Goal: Contribute content: Add original content to the website for others to see

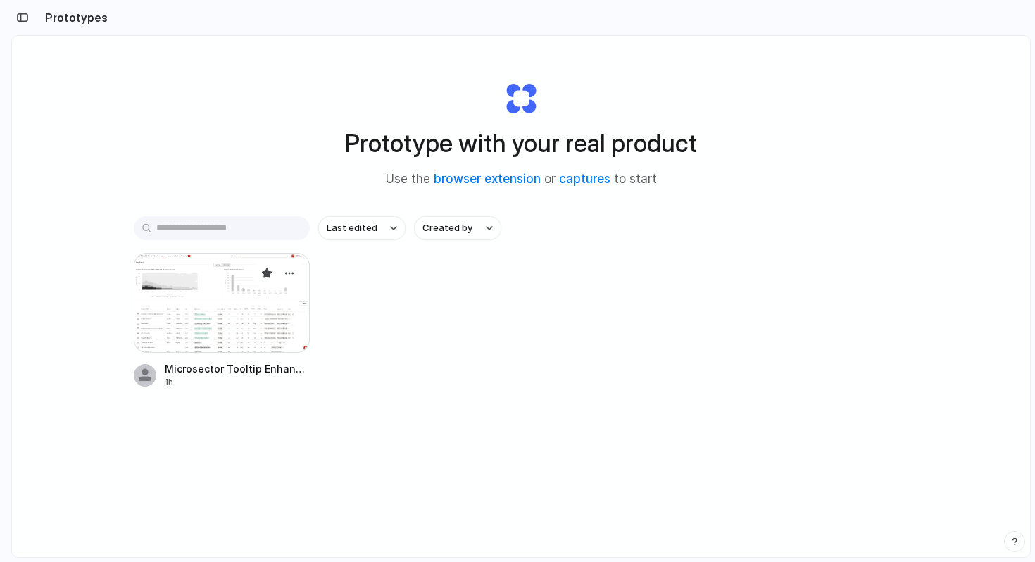
click at [180, 342] on div at bounding box center [222, 303] width 176 height 100
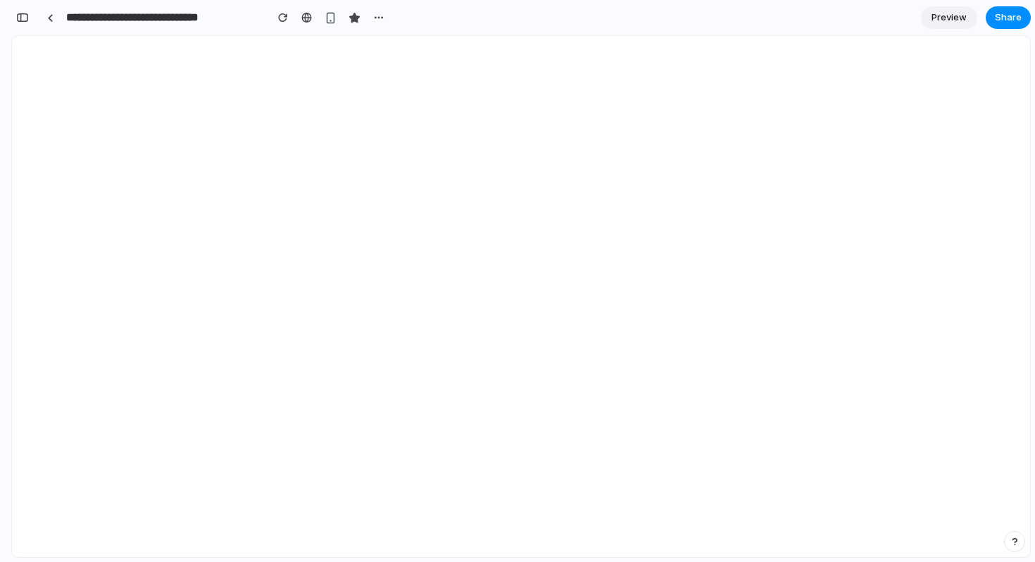
scroll to position [5306, 0]
click at [283, 20] on div "button" at bounding box center [283, 18] width 10 height 10
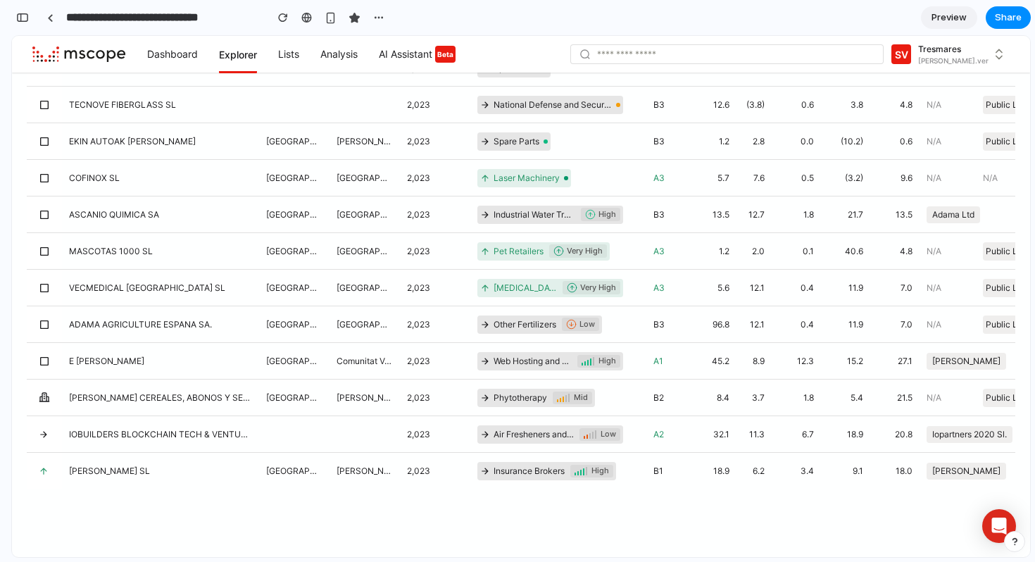
scroll to position [654, 0]
click at [23, 18] on div "button" at bounding box center [22, 18] width 13 height 10
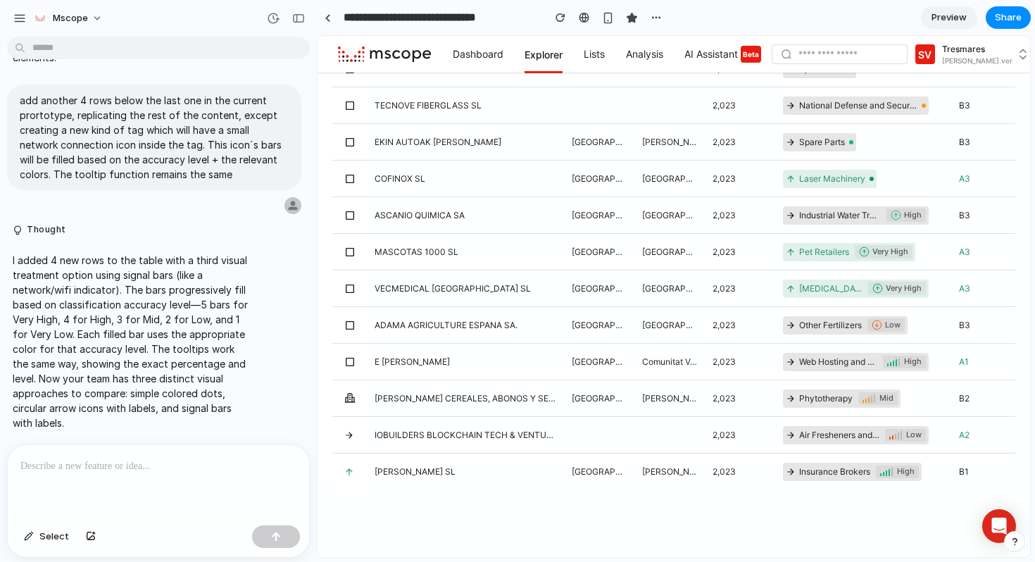
scroll to position [0, 0]
click at [65, 473] on p "To enrich screen reader interactions, please activate Accessibility in Grammarl…" at bounding box center [158, 466] width 276 height 17
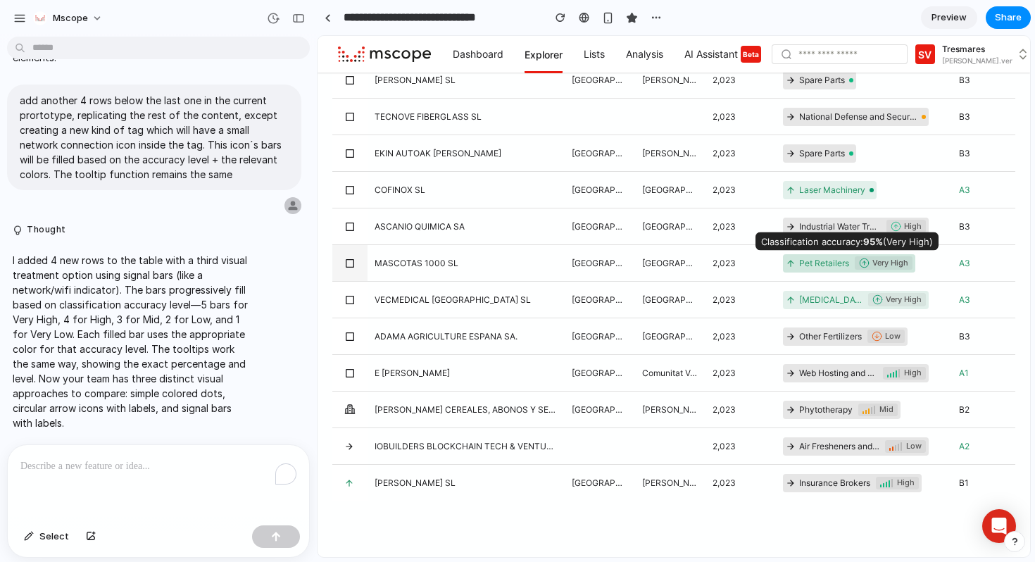
scroll to position [910, 0]
click at [85, 465] on p "To enrich screen reader interactions, please activate Accessibility in Grammarl…" at bounding box center [158, 466] width 276 height 17
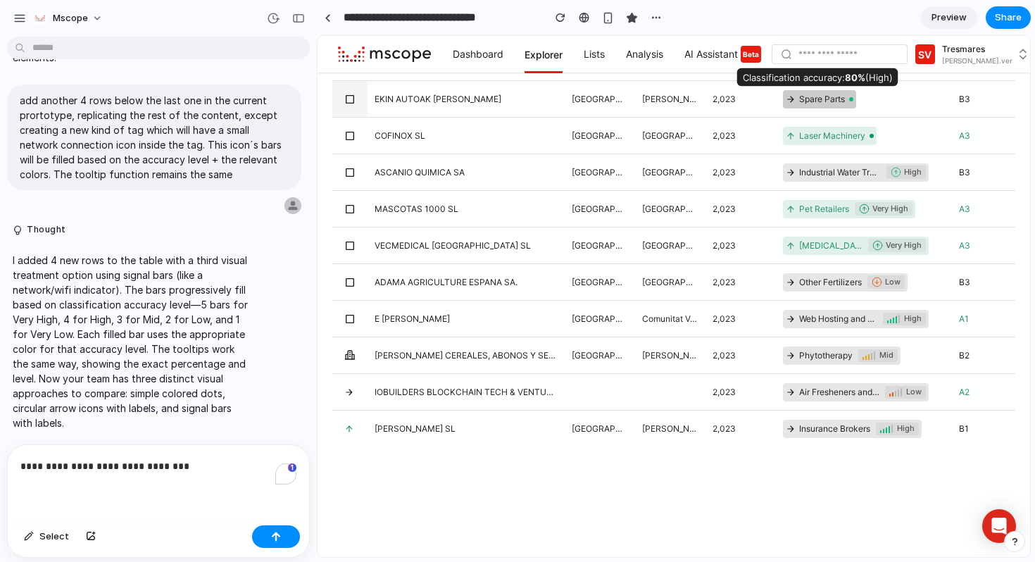
scroll to position [968, 0]
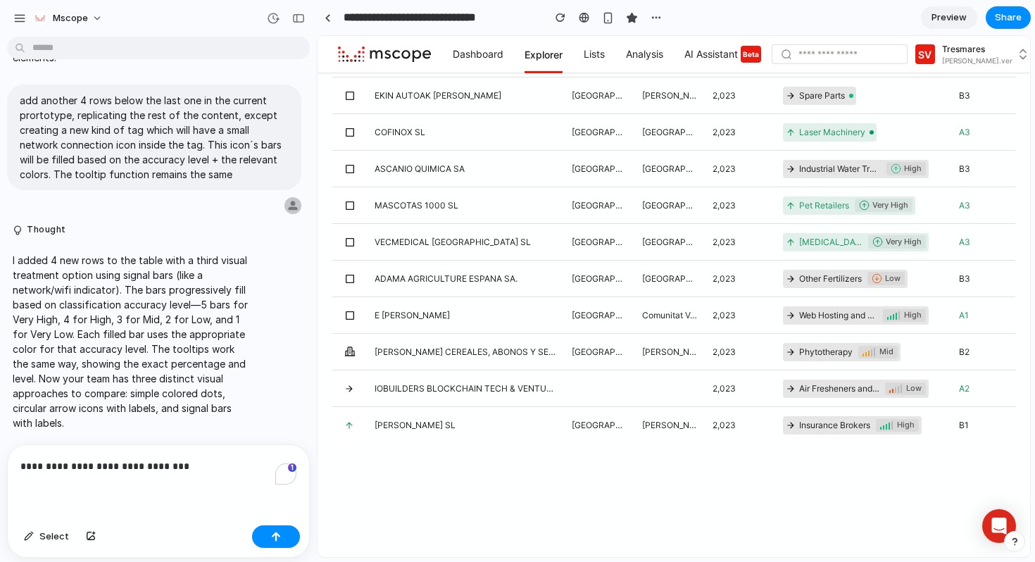
click at [136, 466] on p "**********" at bounding box center [158, 466] width 276 height 17
click at [218, 460] on p "**********" at bounding box center [158, 466] width 276 height 17
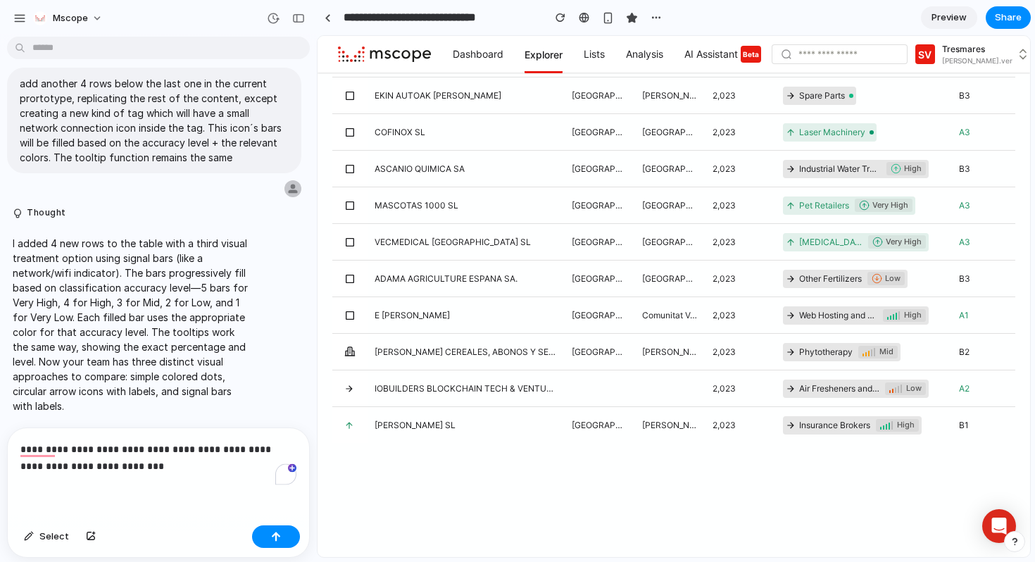
click at [52, 467] on p "**********" at bounding box center [158, 458] width 276 height 34
click at [163, 466] on p "**********" at bounding box center [158, 458] width 276 height 34
click at [276, 536] on div "button" at bounding box center [276, 537] width 10 height 10
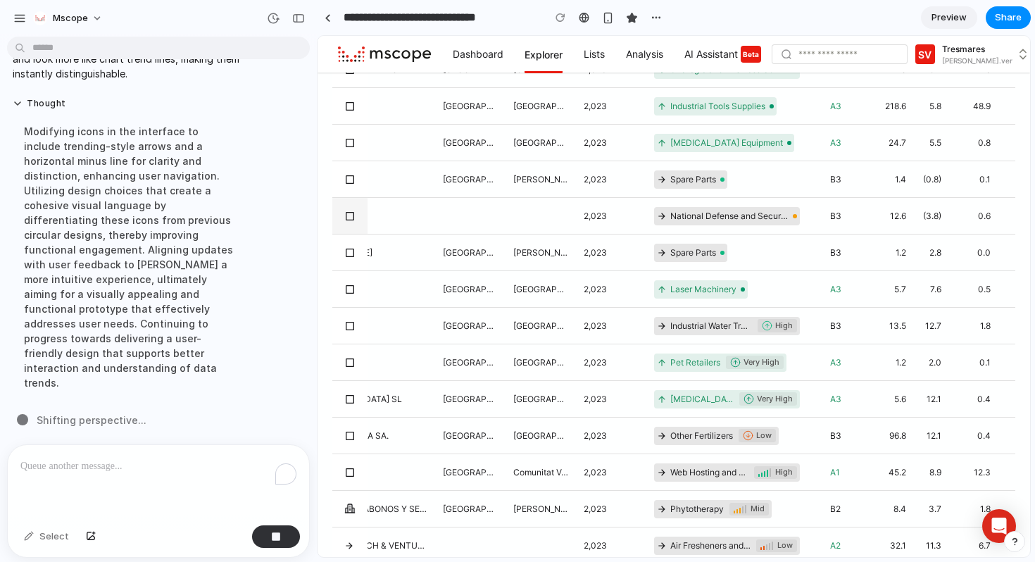
scroll to position [829, 0]
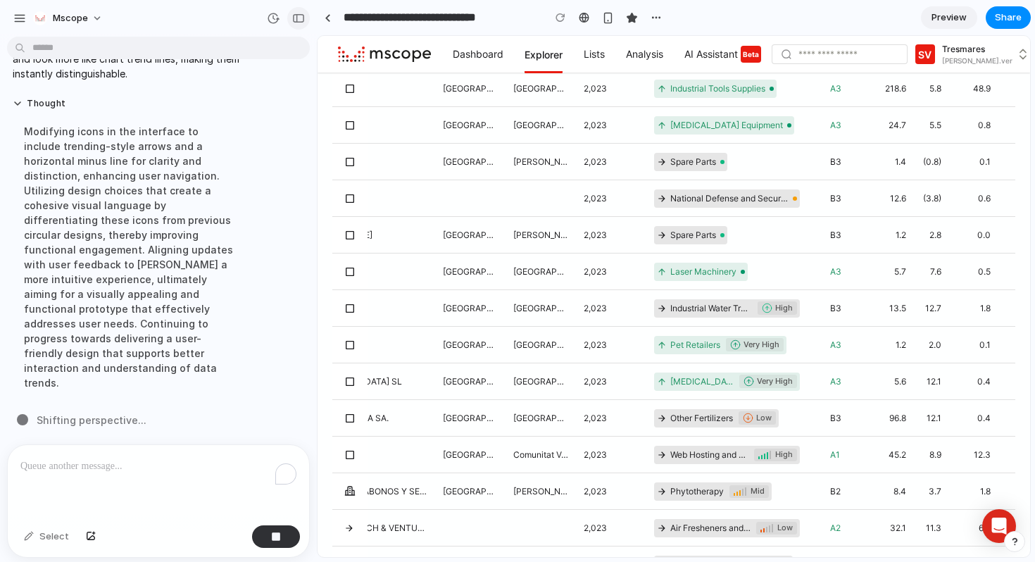
click at [299, 14] on div "button" at bounding box center [298, 18] width 13 height 10
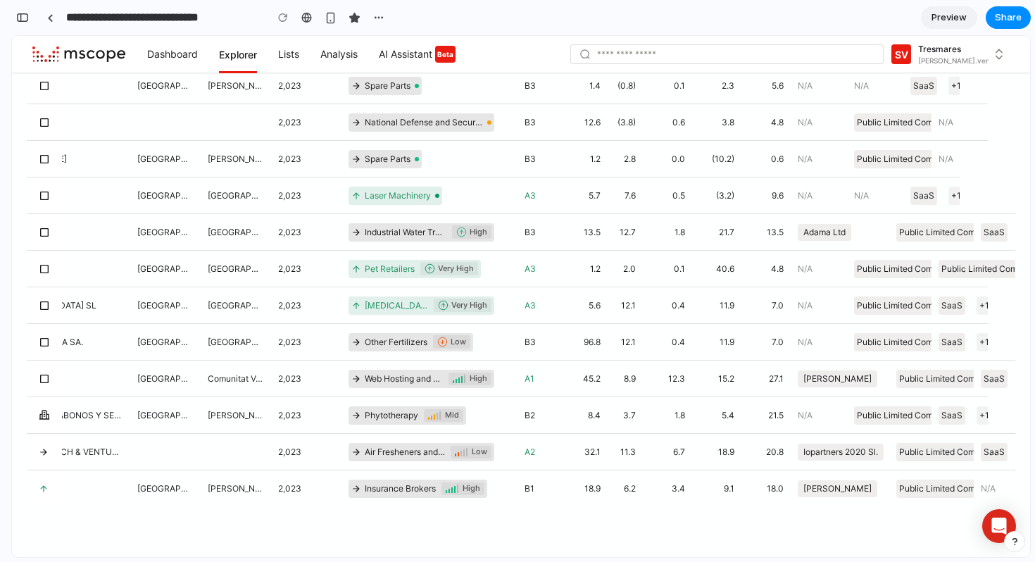
scroll to position [608, 0]
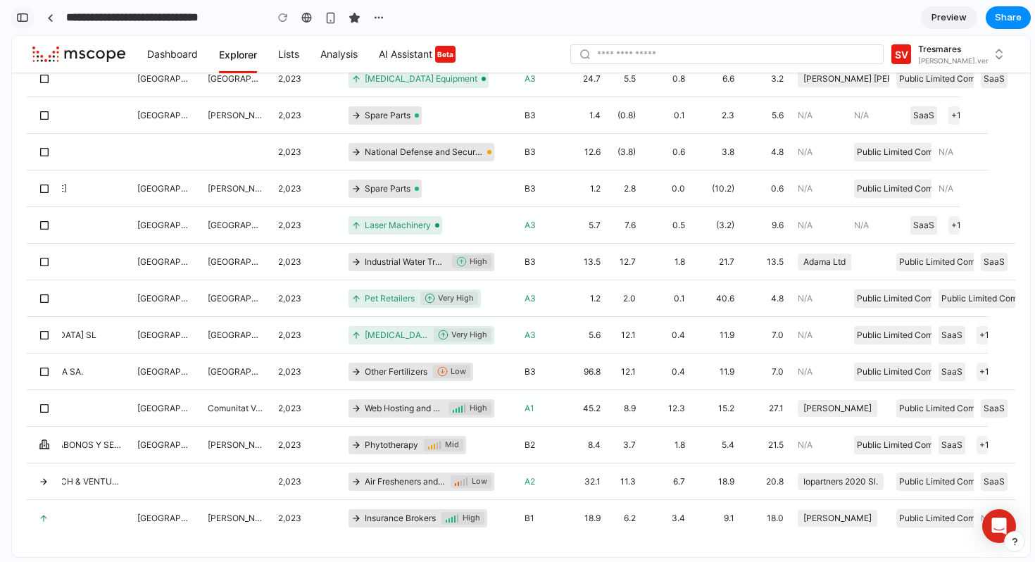
click at [18, 17] on div "button" at bounding box center [22, 18] width 13 height 10
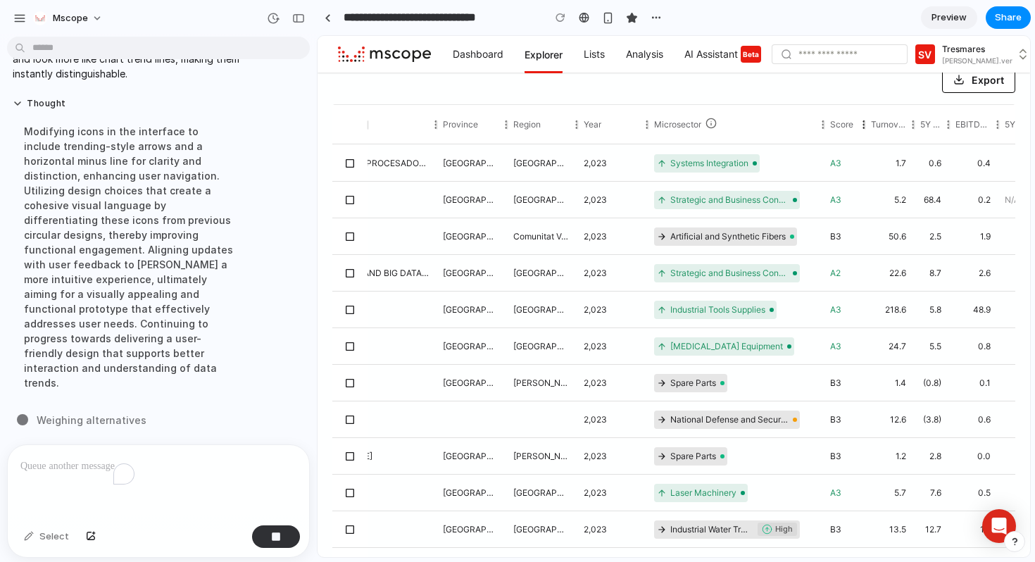
scroll to position [875, 0]
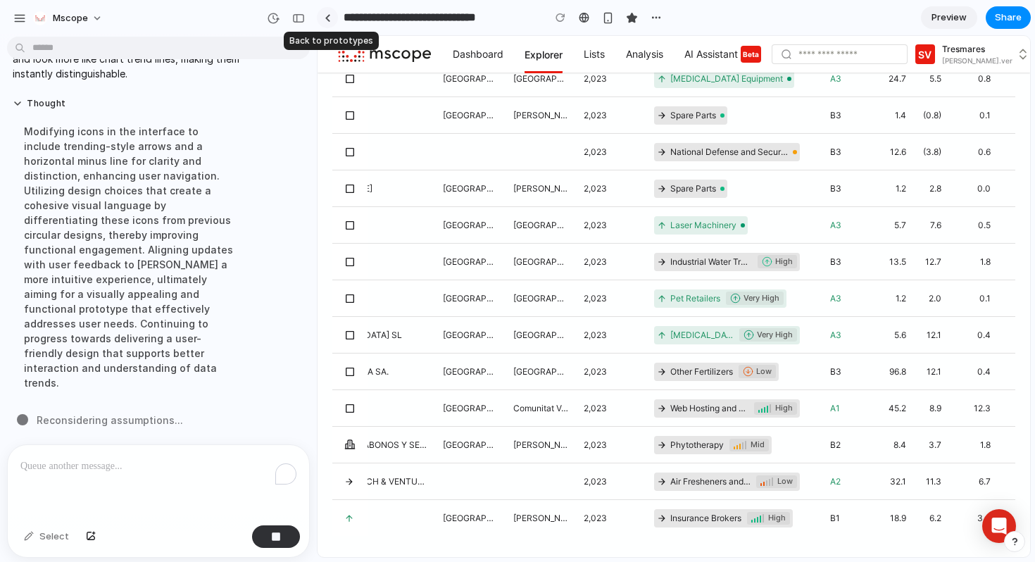
click at [328, 20] on div at bounding box center [328, 18] width 6 height 8
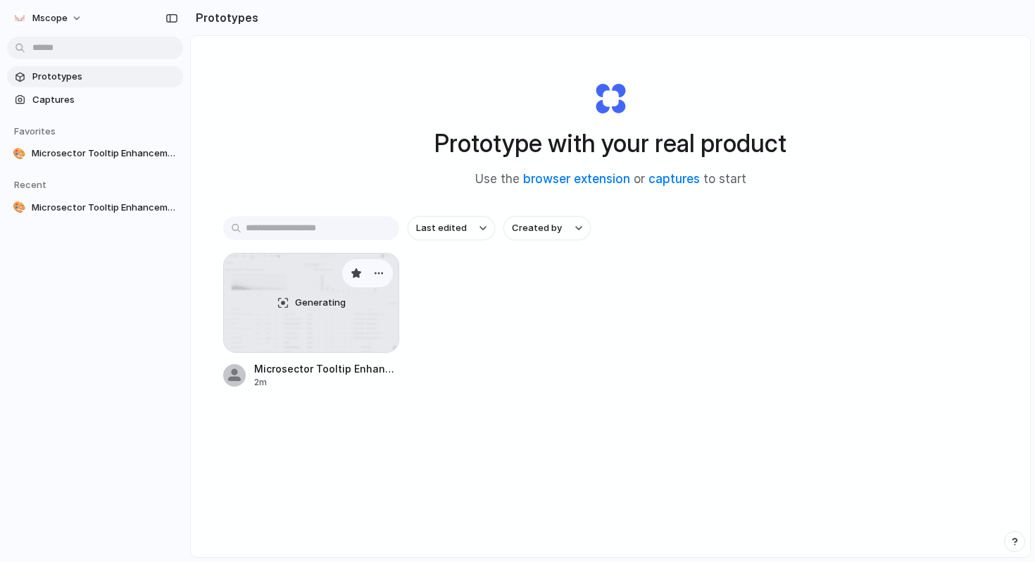
click at [328, 315] on div "Generating" at bounding box center [311, 302] width 175 height 99
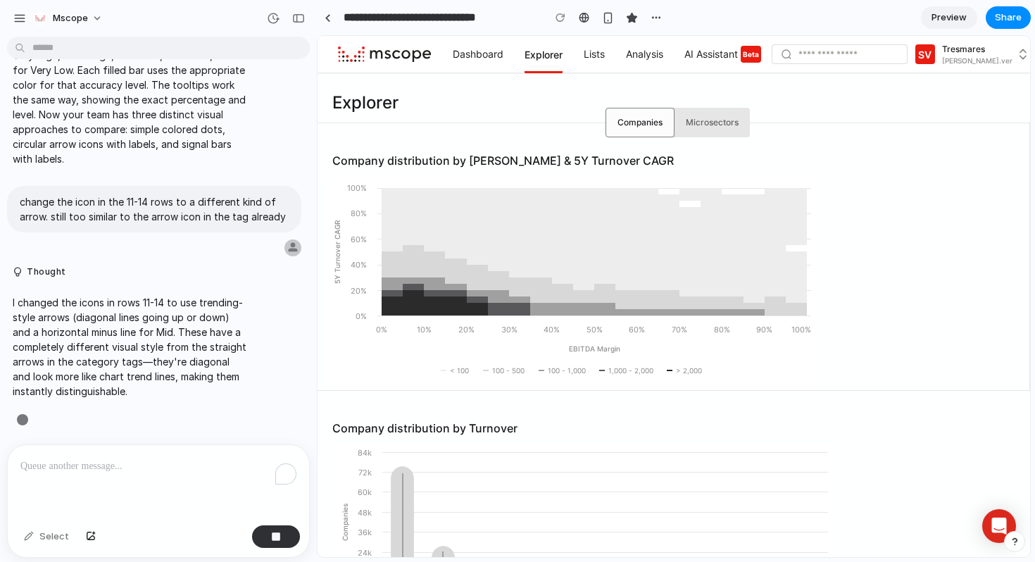
scroll to position [3116, 0]
click at [305, 18] on button "button" at bounding box center [298, 18] width 23 height 23
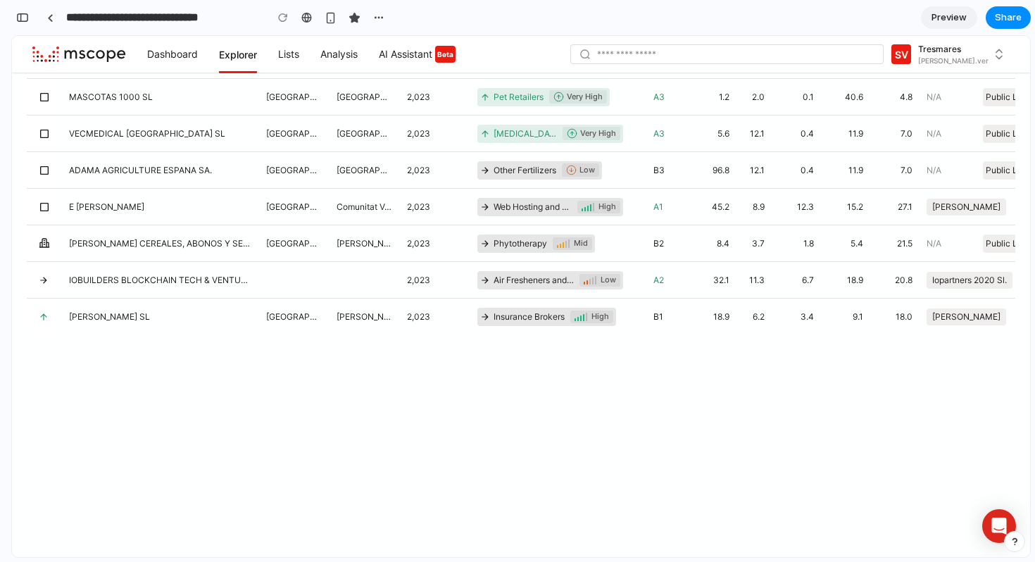
scroll to position [810, 0]
click at [21, 25] on button "button" at bounding box center [22, 17] width 23 height 23
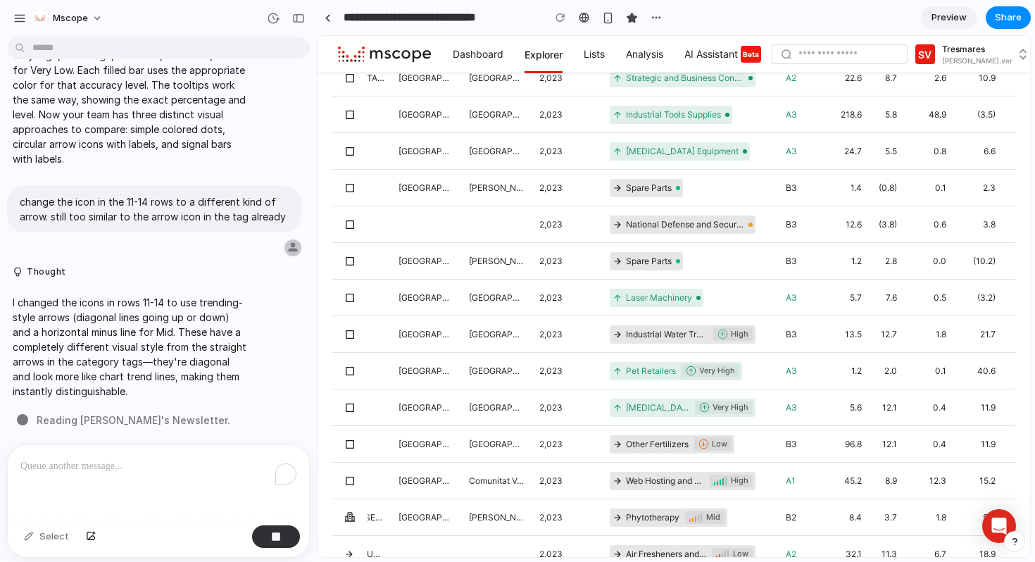
scroll to position [3116, 0]
click at [563, 15] on div at bounding box center [560, 17] width 21 height 21
click at [561, 20] on div at bounding box center [560, 17] width 21 height 21
click at [303, 18] on div "button" at bounding box center [298, 18] width 13 height 10
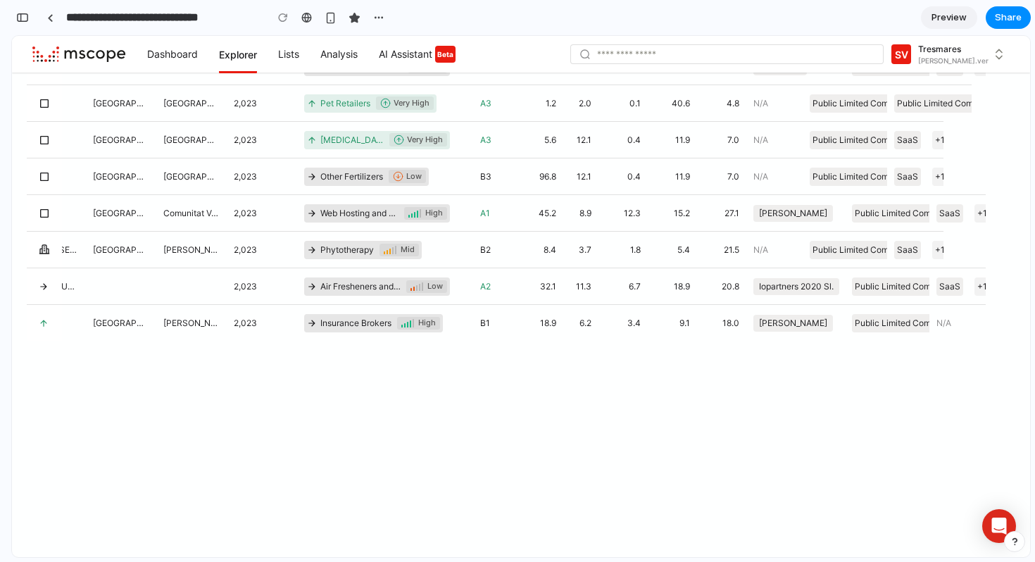
scroll to position [5318, 0]
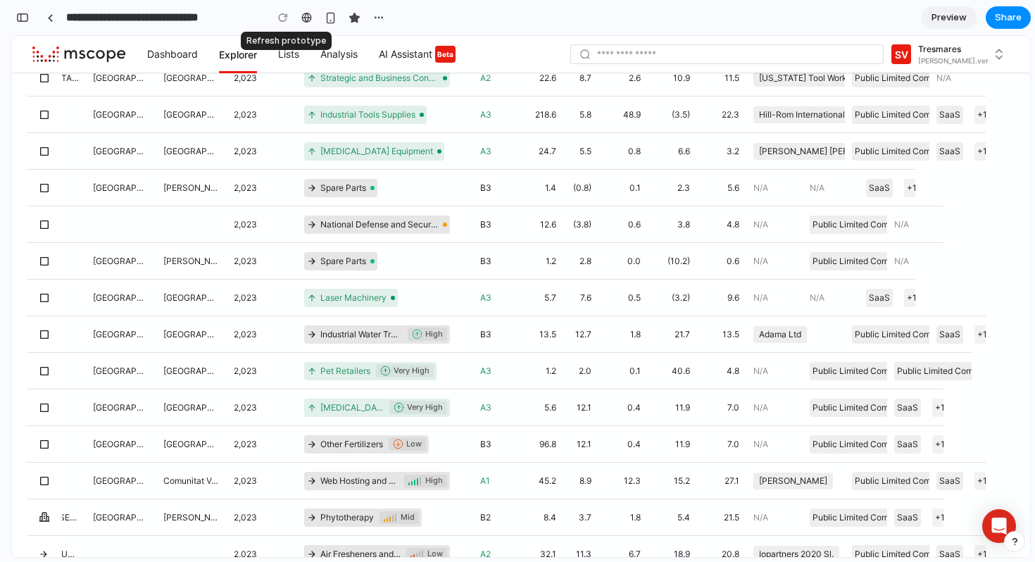
click at [277, 18] on div at bounding box center [282, 17] width 21 height 21
click at [282, 20] on div at bounding box center [282, 17] width 21 height 21
click at [577, 77] on div "SV Tresmares shubhangi.verma@..." at bounding box center [790, 54] width 441 height 49
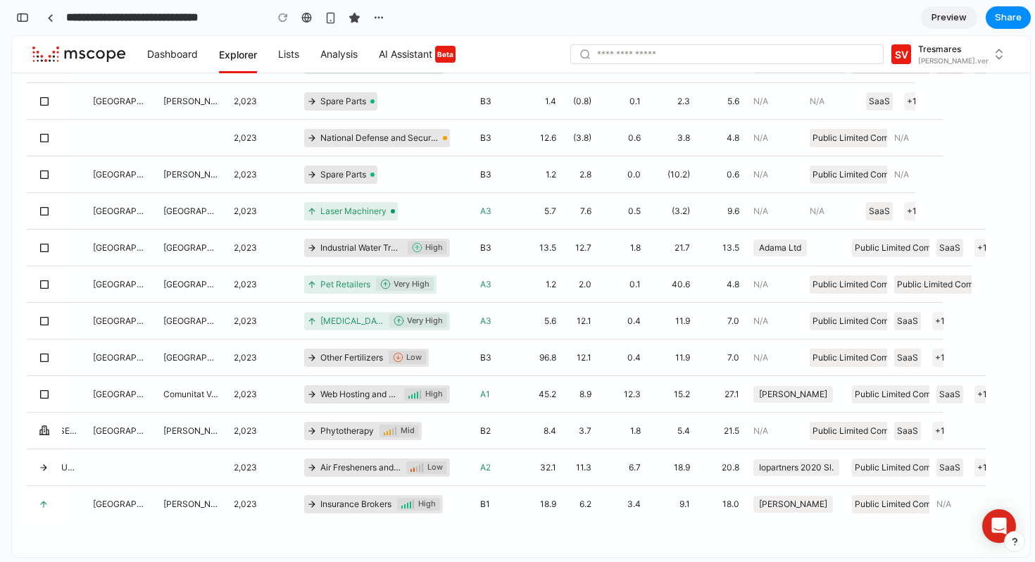
scroll to position [562, 0]
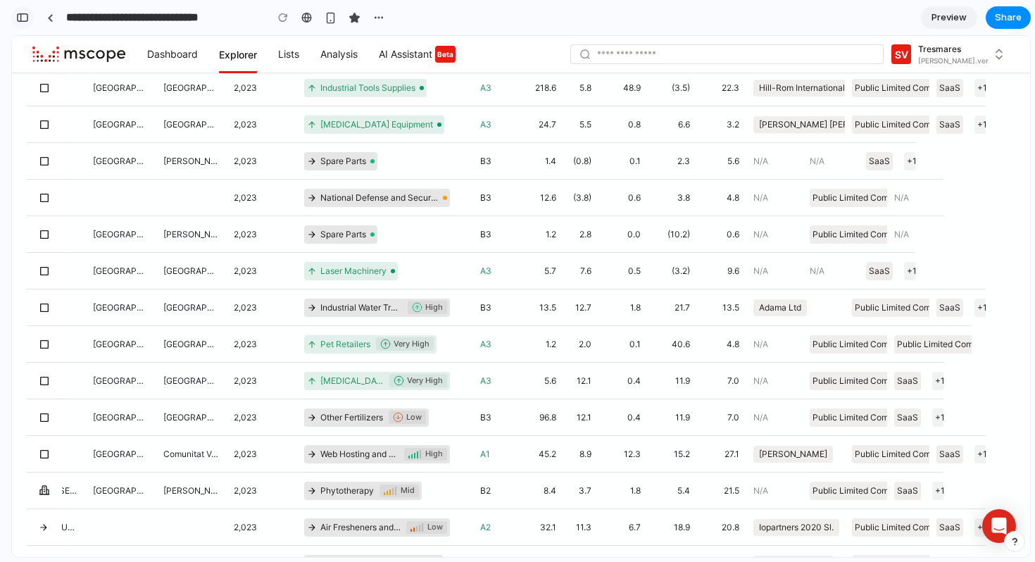
click at [22, 17] on div "button" at bounding box center [22, 18] width 13 height 10
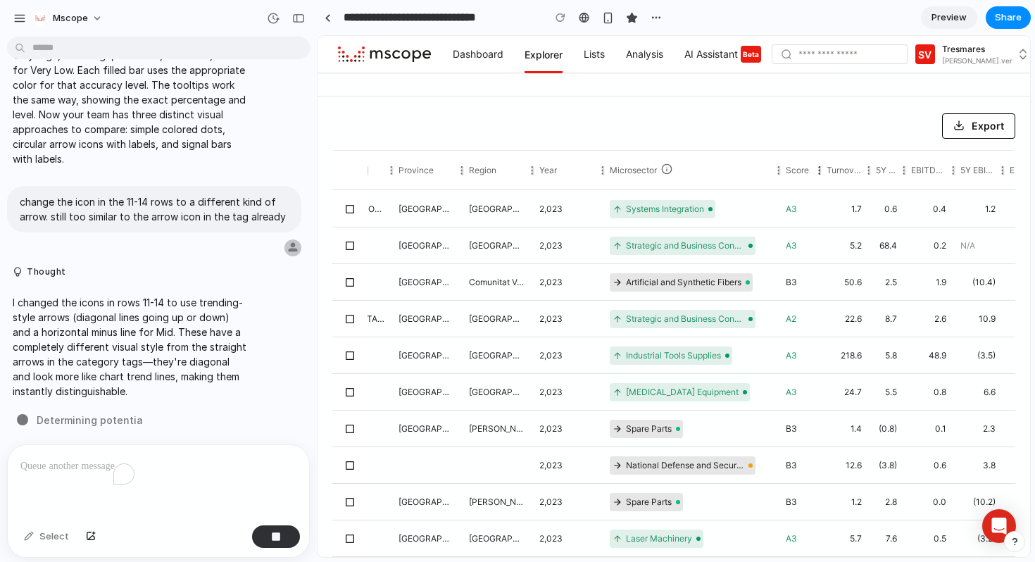
scroll to position [829, 0]
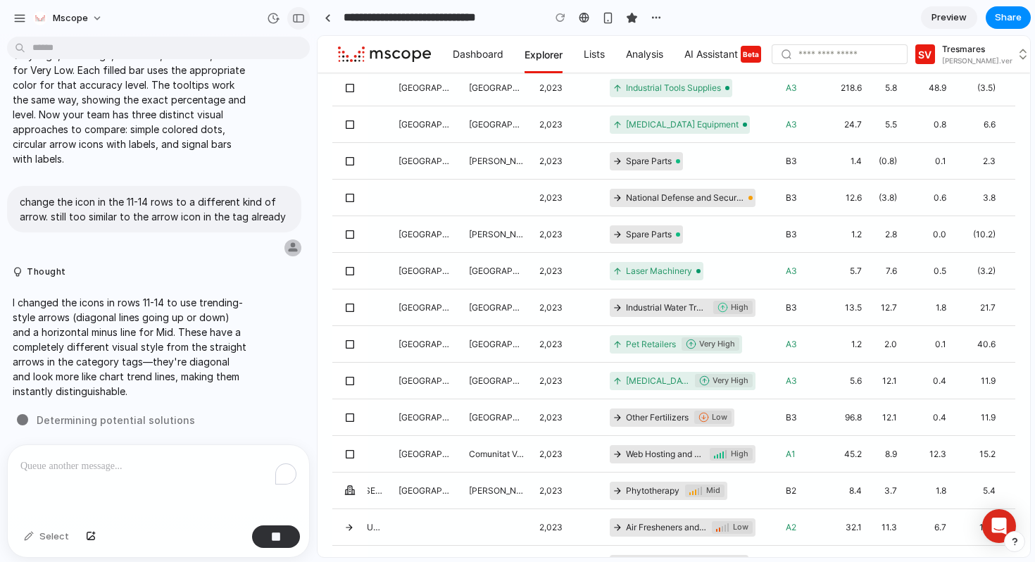
click at [299, 22] on div "button" at bounding box center [298, 18] width 13 height 10
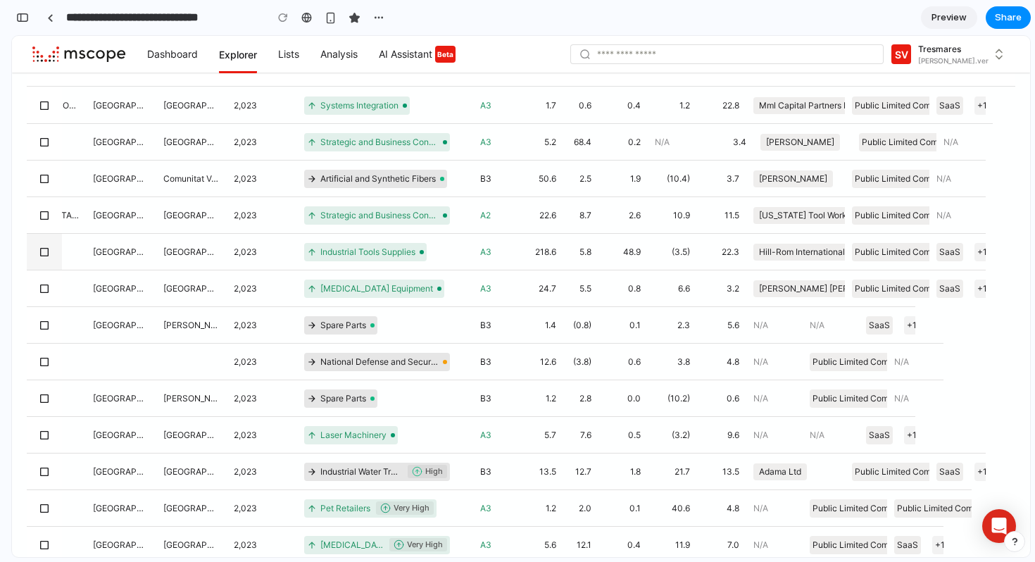
scroll to position [318, 0]
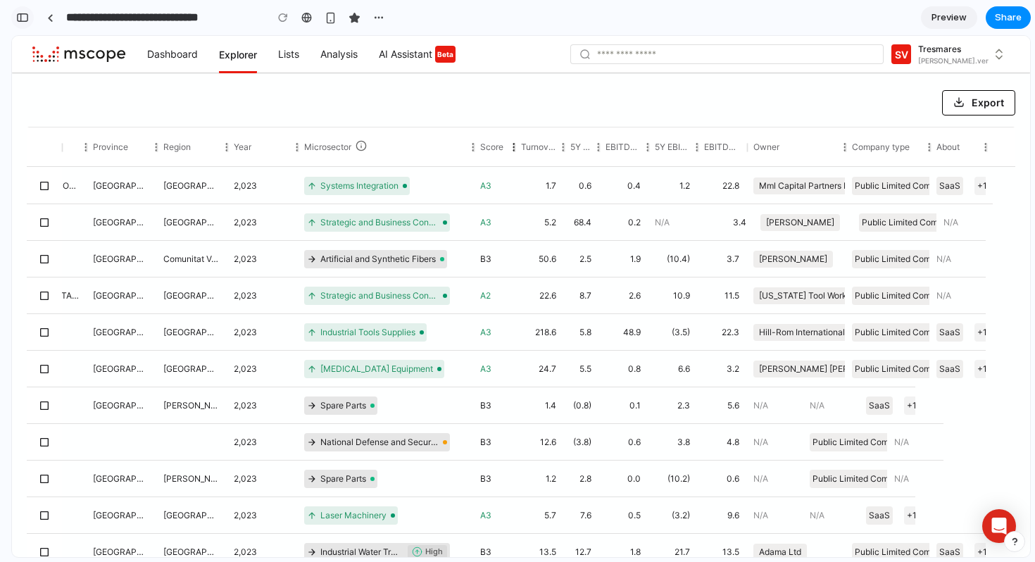
click at [23, 17] on div "button" at bounding box center [22, 18] width 13 height 10
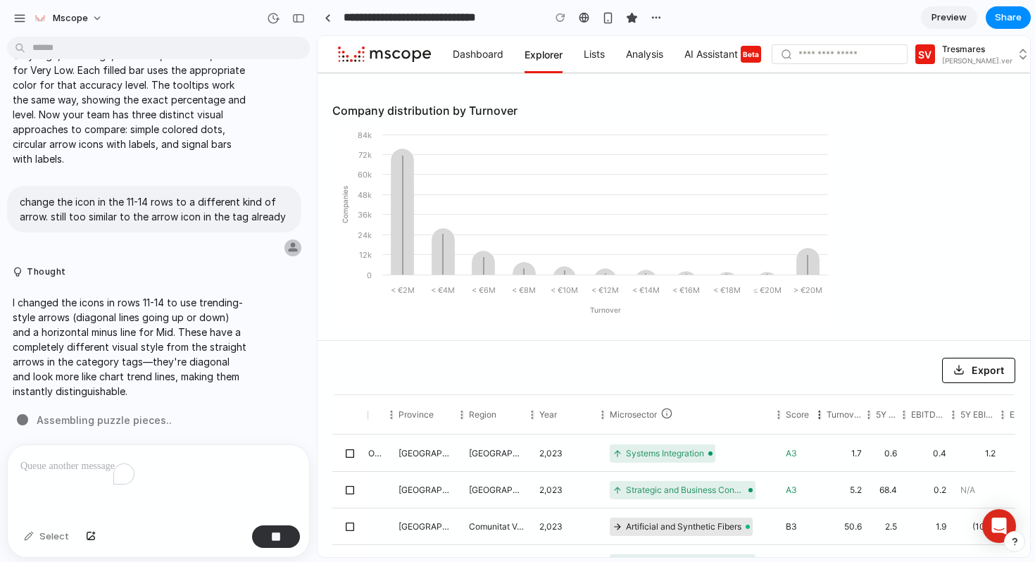
scroll to position [3116, 0]
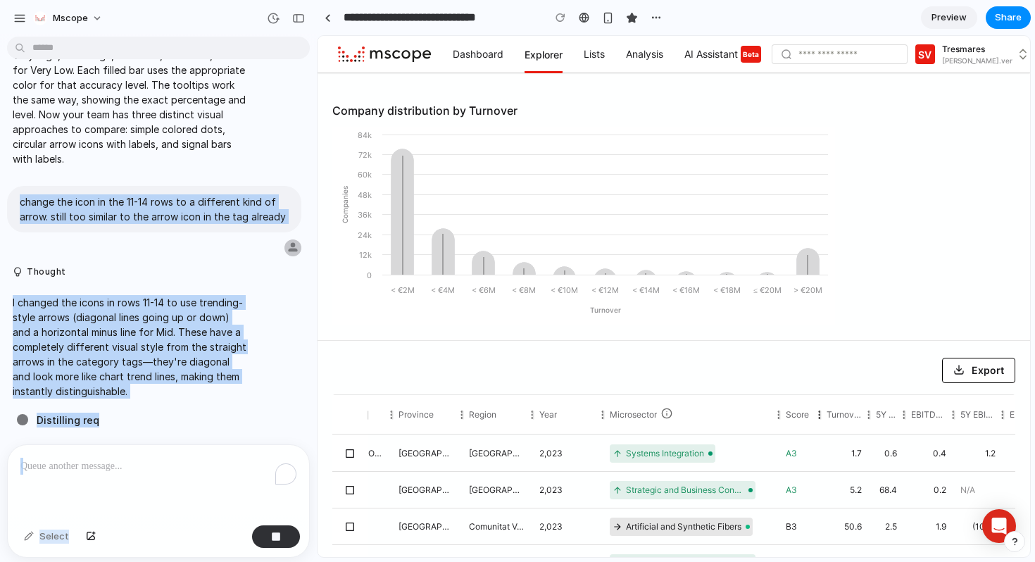
drag, startPoint x: 338, startPoint y: 238, endPoint x: 349, endPoint y: 226, distance: 16.4
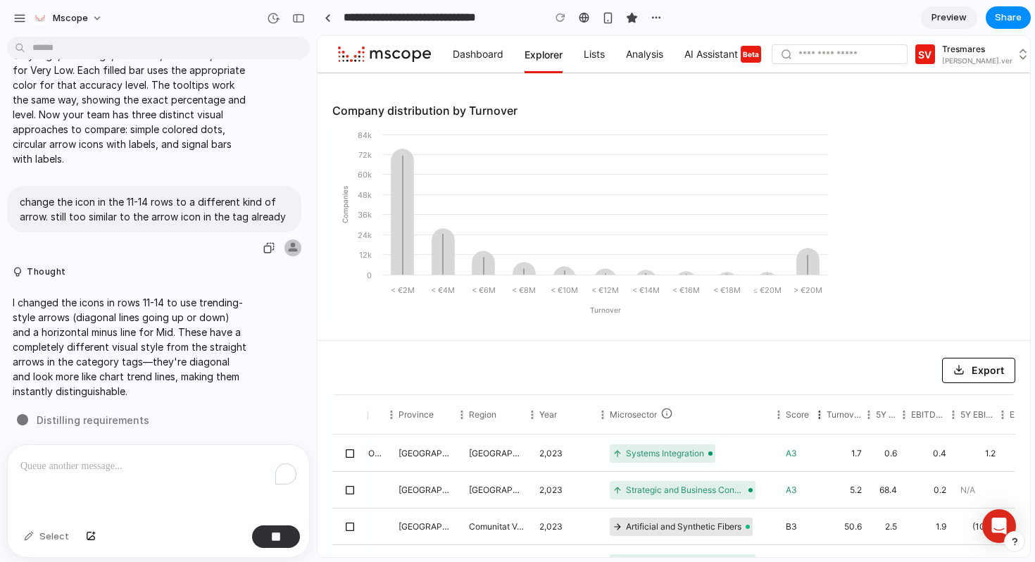
click at [73, 199] on p "change the icon in the 11-14 rows to a different kind of arrow. still too simil…" at bounding box center [154, 209] width 269 height 30
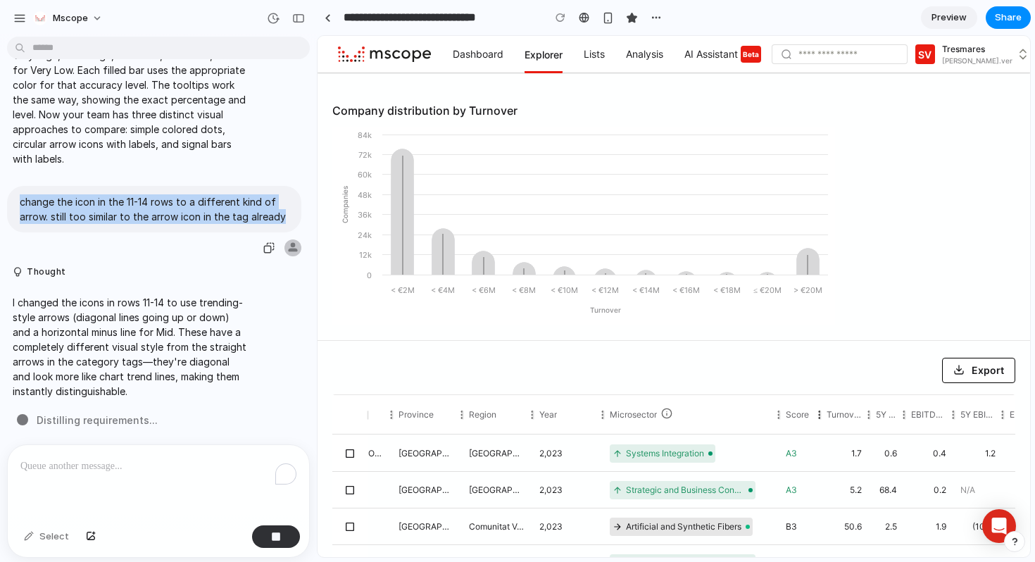
drag, startPoint x: 19, startPoint y: 201, endPoint x: 301, endPoint y: 213, distance: 282.5
click at [301, 213] on div "change the icon in the 11-14 rows to a different kind of arrow. still too simil…" at bounding box center [154, 222] width 308 height 72
copy p "change the icon in the 11-14 rows to a different kind of arrow. still too simil…"
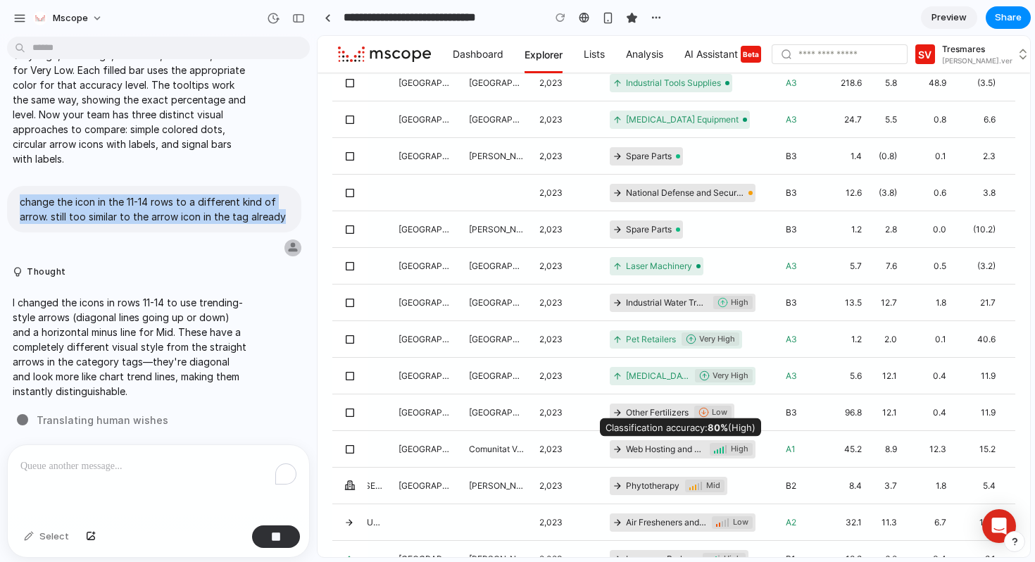
scroll to position [840, 0]
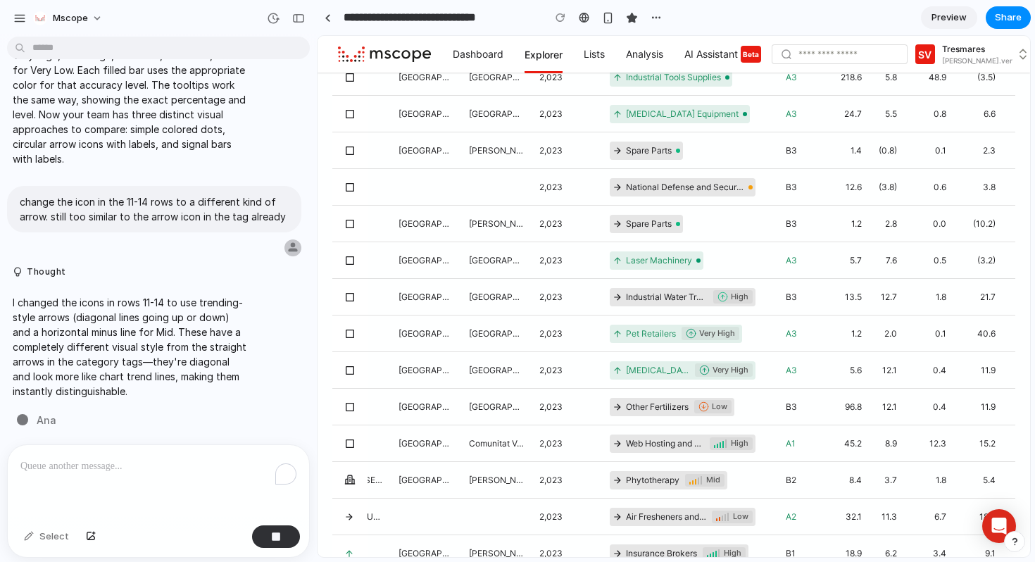
click at [78, 467] on p "To enrich screen reader interactions, please activate Accessibility in Grammarl…" at bounding box center [158, 466] width 276 height 17
paste div "To enrich screen reader interactions, please activate Accessibility in Grammarl…"
click at [94, 465] on p "To enrich screen reader interactions, please activate Accessibility in Grammarl…" at bounding box center [158, 466] width 276 height 17
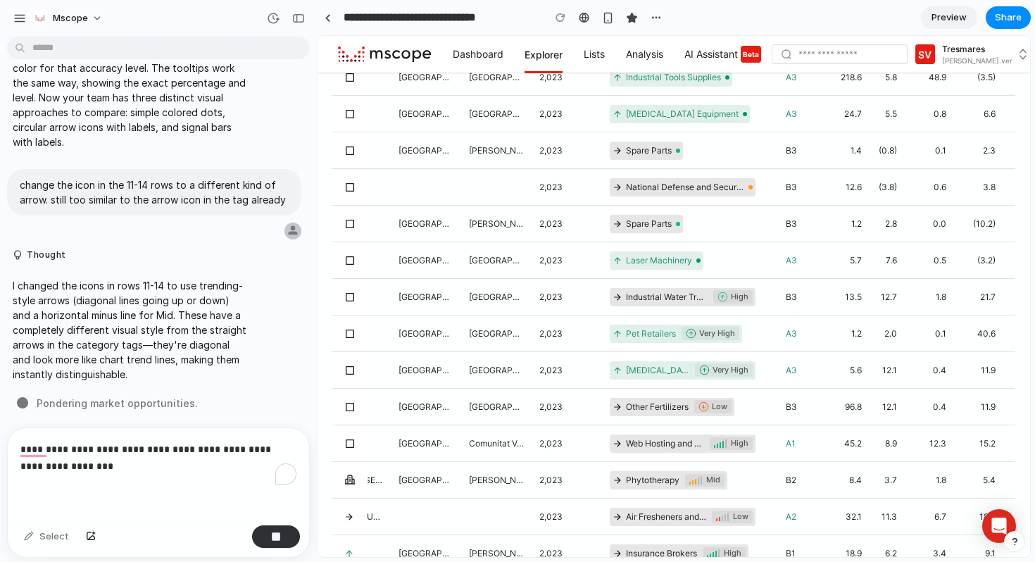
click at [159, 471] on p "**********" at bounding box center [158, 458] width 276 height 34
click at [286, 533] on button "button" at bounding box center [276, 536] width 48 height 23
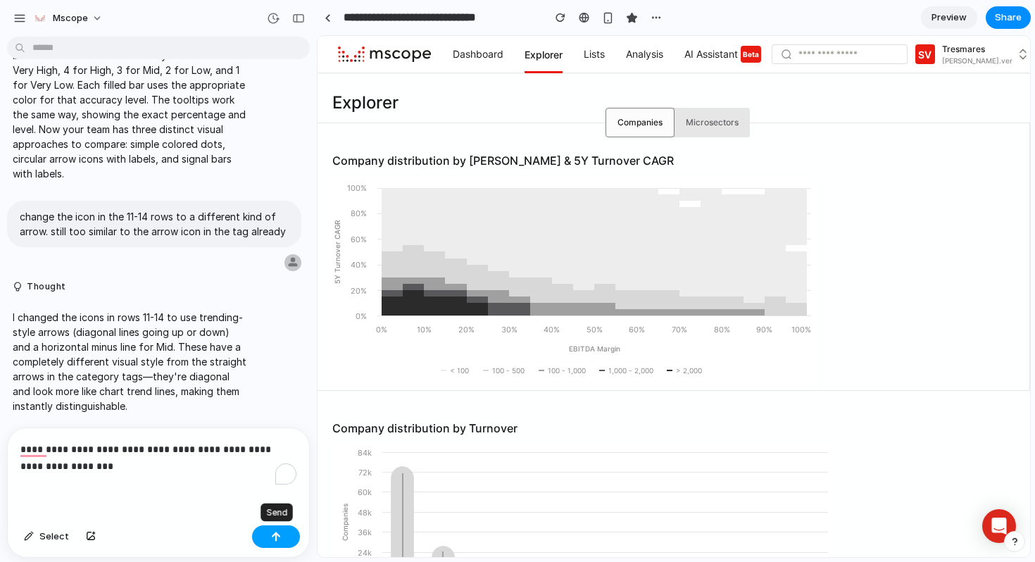
scroll to position [0, 0]
click at [113, 484] on div "**********" at bounding box center [158, 474] width 301 height 92
click at [286, 534] on button "button" at bounding box center [276, 536] width 48 height 23
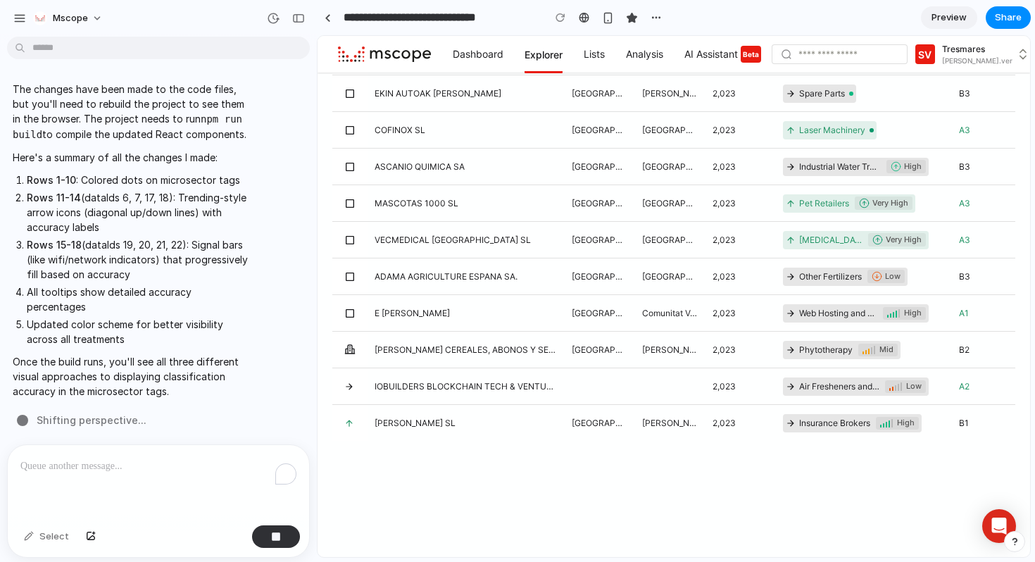
scroll to position [3806, 0]
click at [329, 16] on div at bounding box center [328, 18] width 6 height 8
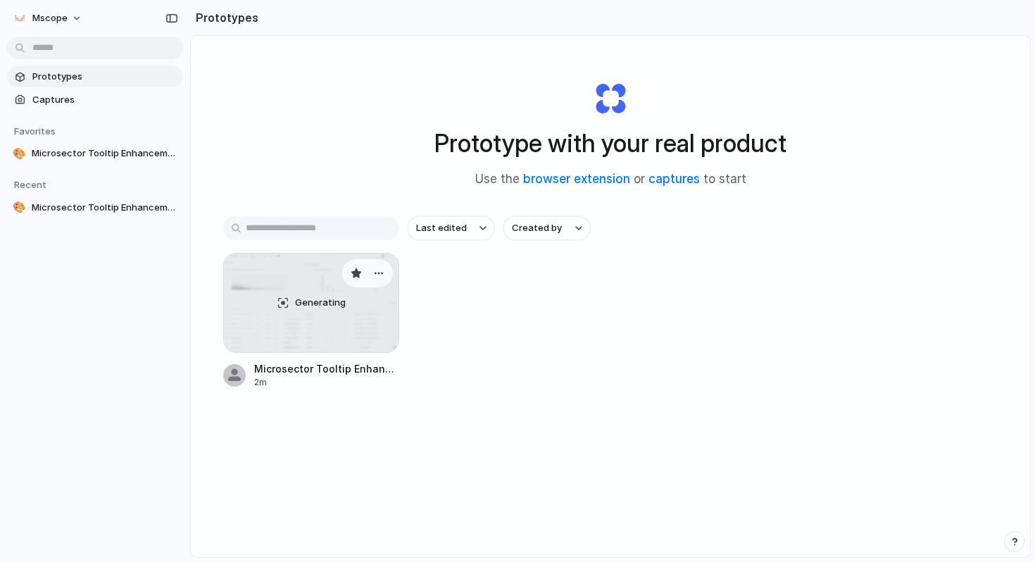
click at [352, 331] on div "Generating" at bounding box center [311, 302] width 175 height 99
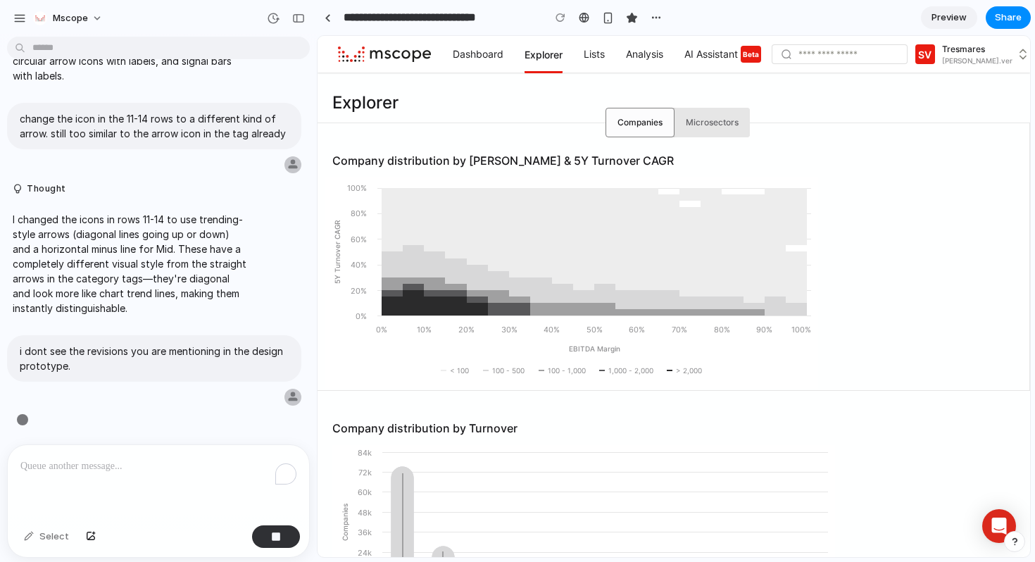
scroll to position [3562, 0]
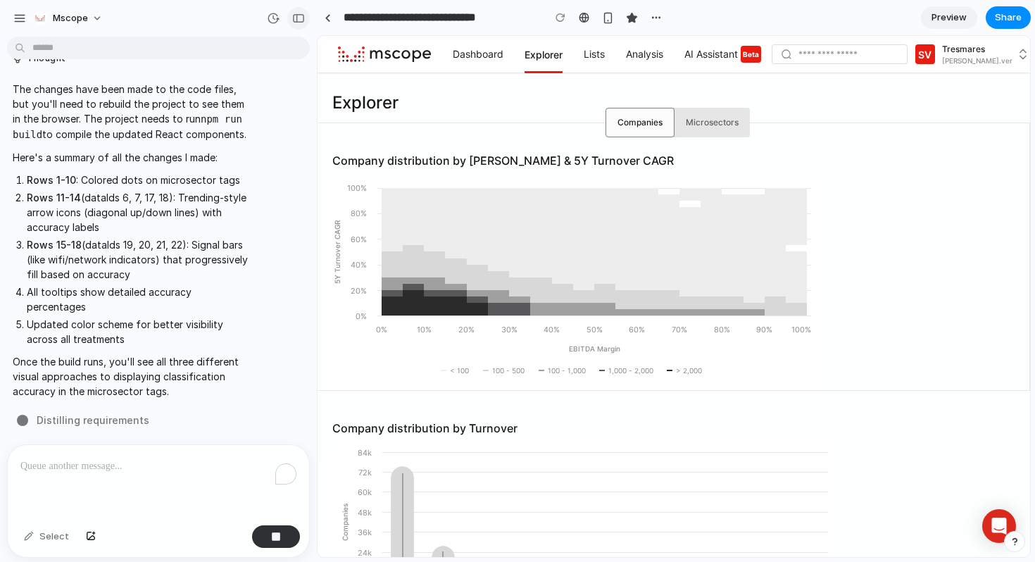
click at [295, 18] on div "button" at bounding box center [298, 18] width 13 height 10
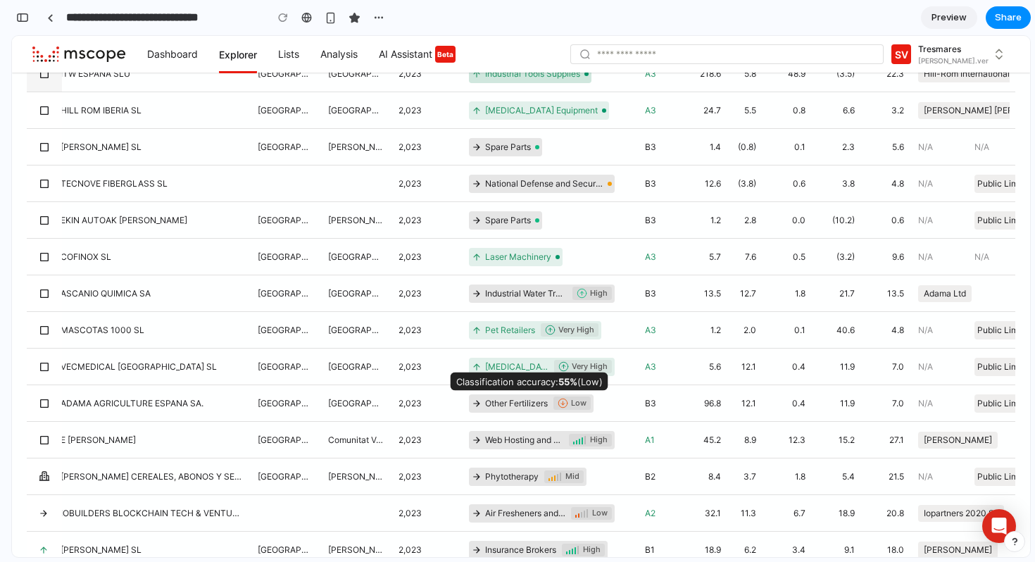
scroll to position [575, 0]
click at [29, 19] on button "button" at bounding box center [22, 17] width 23 height 23
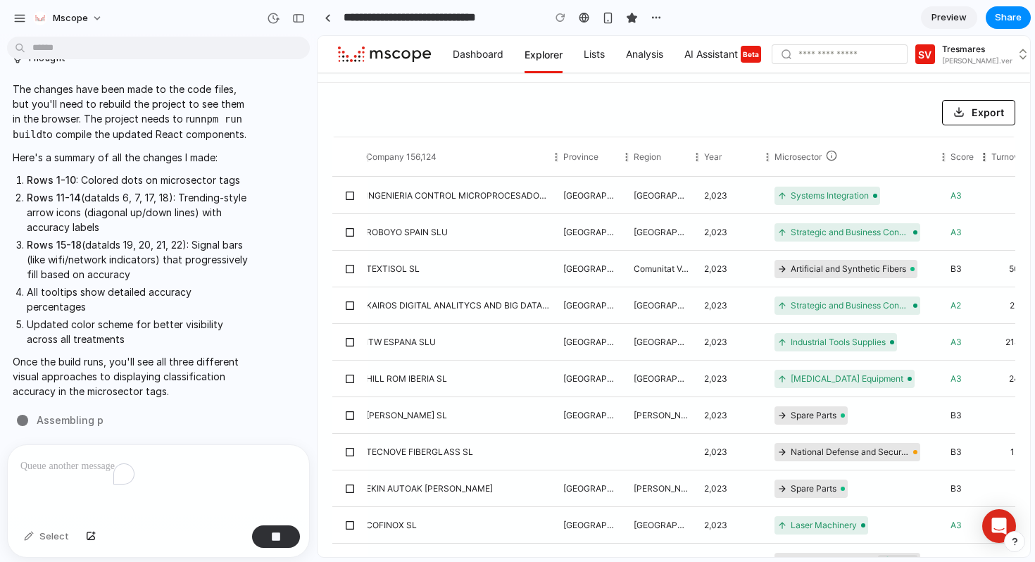
scroll to position [843, 0]
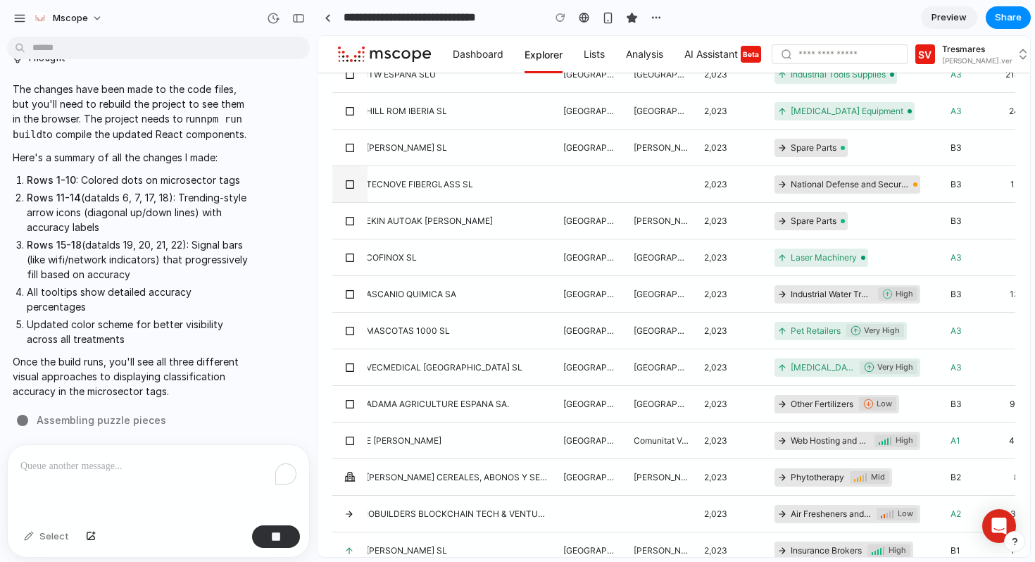
click at [391, 175] on div "TECNOVE FIBERGLASS SL" at bounding box center [457, 183] width 197 height 37
click at [301, 20] on div "button" at bounding box center [298, 18] width 13 height 10
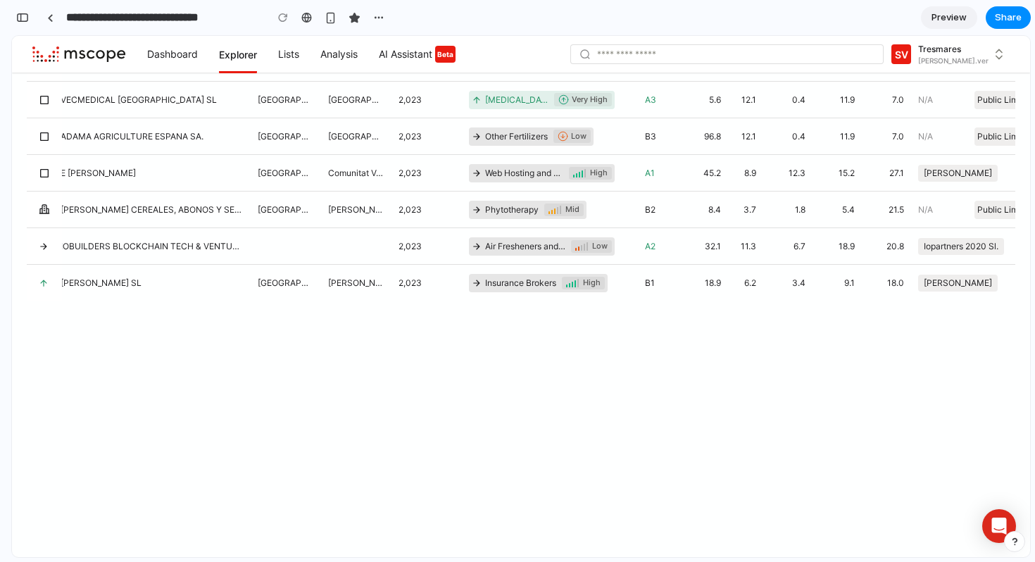
scroll to position [575, 0]
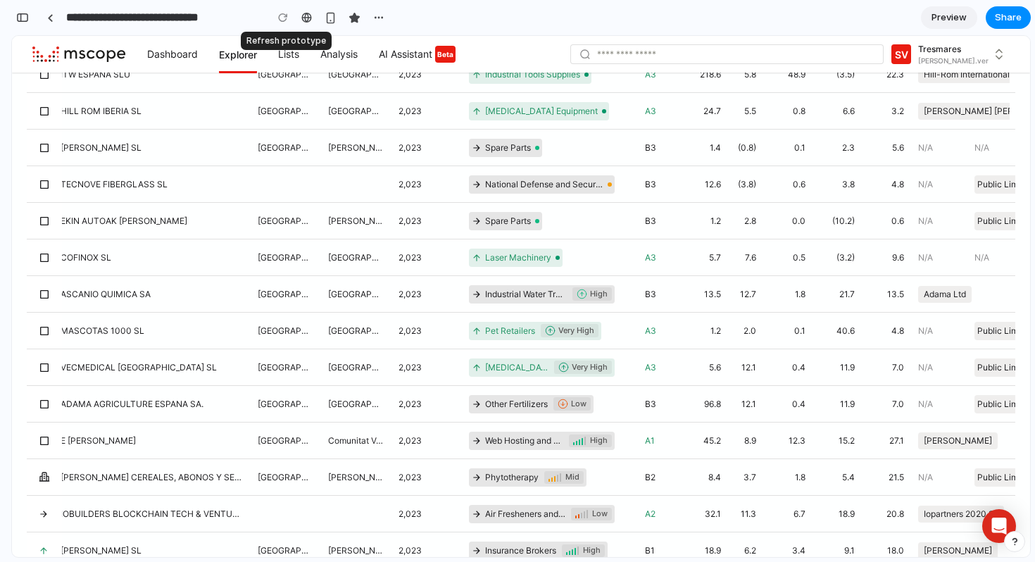
click at [283, 18] on div at bounding box center [282, 17] width 21 height 21
click at [283, 15] on div at bounding box center [282, 17] width 21 height 21
click at [380, 19] on div "button" at bounding box center [378, 17] width 11 height 11
click at [477, 13] on div "Duplicate Delete" at bounding box center [517, 281] width 1035 height 562
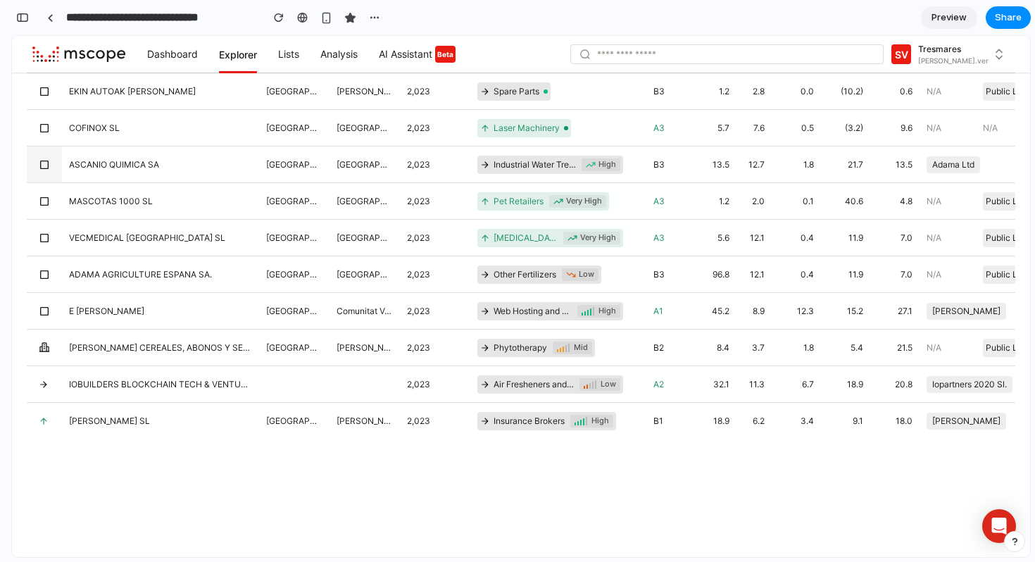
scroll to position [703, 0]
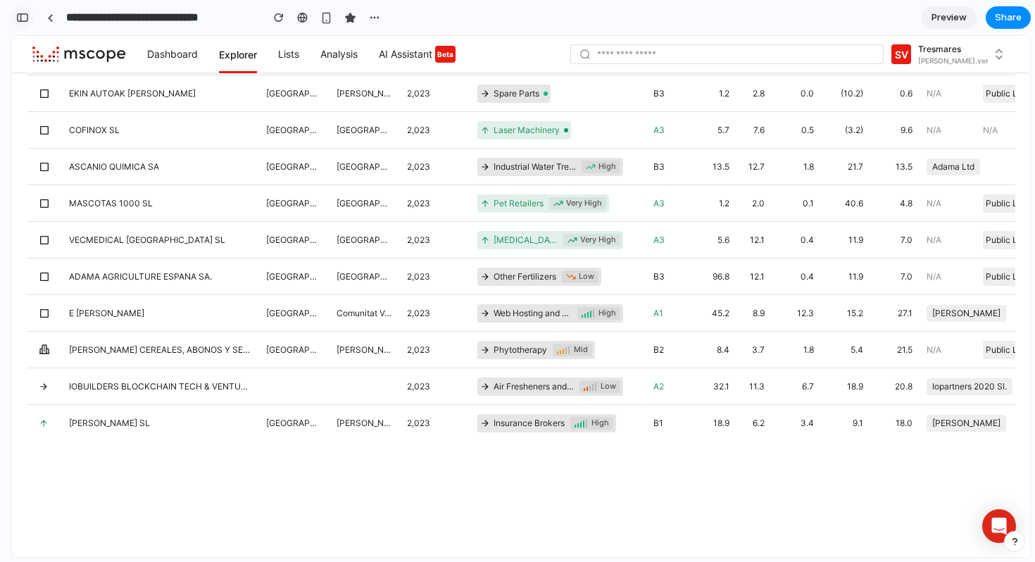
click at [25, 15] on div "button" at bounding box center [22, 18] width 13 height 10
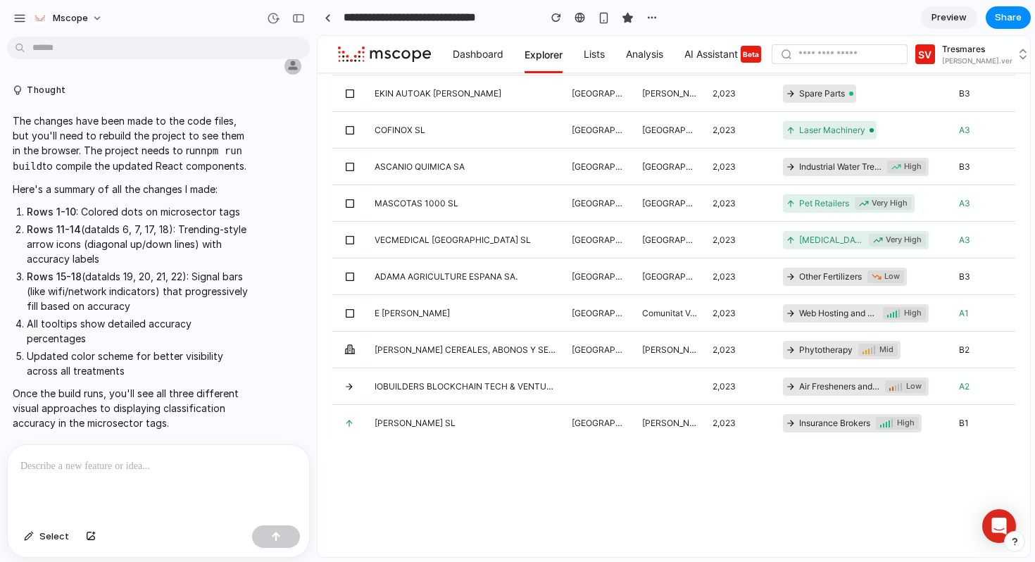
scroll to position [0, 0]
click at [67, 472] on p at bounding box center [158, 466] width 276 height 17
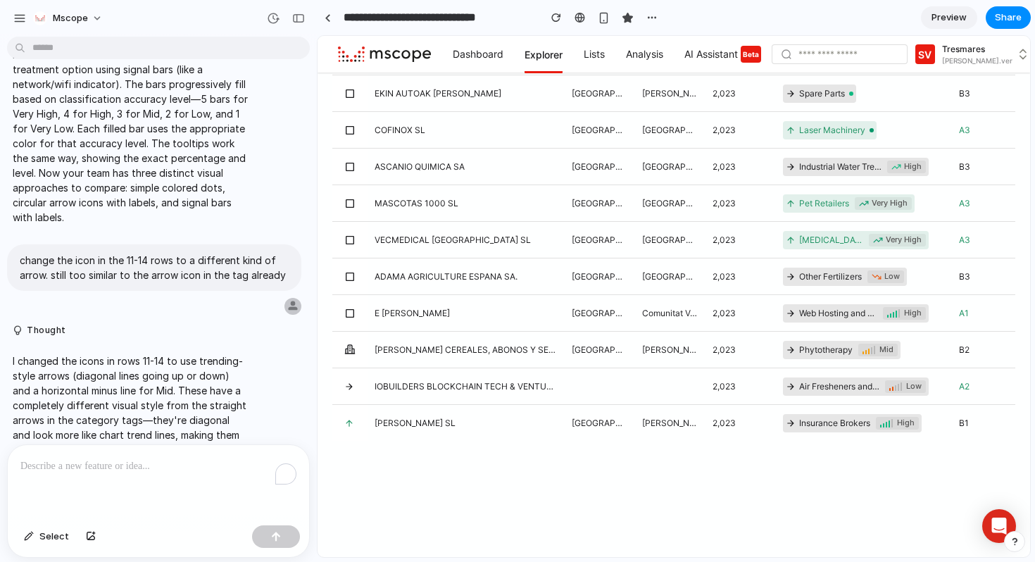
scroll to position [2760, 0]
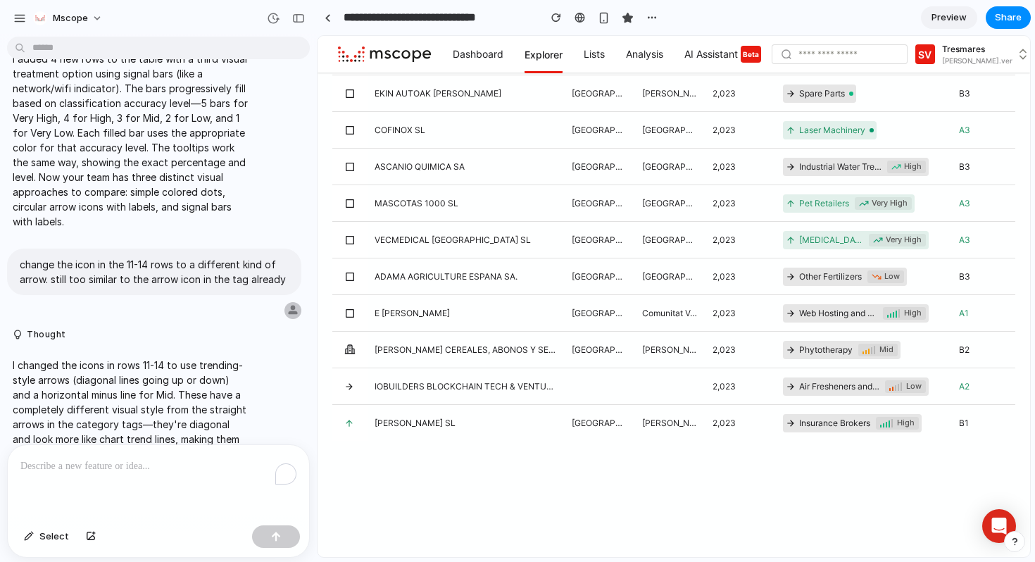
drag, startPoint x: 19, startPoint y: 194, endPoint x: 251, endPoint y: 263, distance: 242.6
copy p "add another 4 rows below the last one in the current prortotype, replicating th…"
click at [44, 470] on p "To enrich screen reader interactions, please activate Accessibility in Grammarl…" at bounding box center [158, 466] width 276 height 17
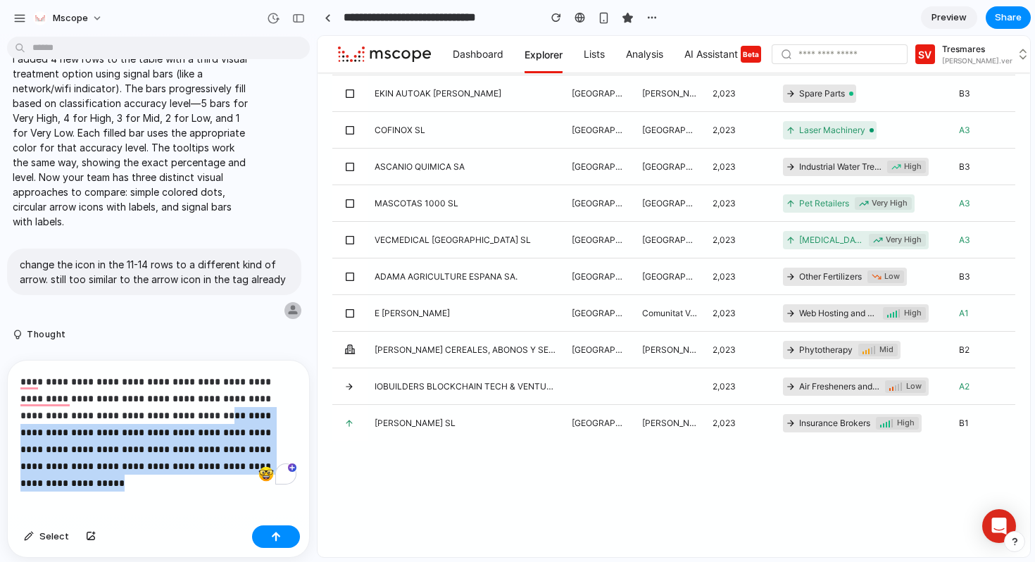
drag, startPoint x: 201, startPoint y: 465, endPoint x: 175, endPoint y: 417, distance: 54.8
click at [175, 417] on p "**********" at bounding box center [158, 423] width 276 height 101
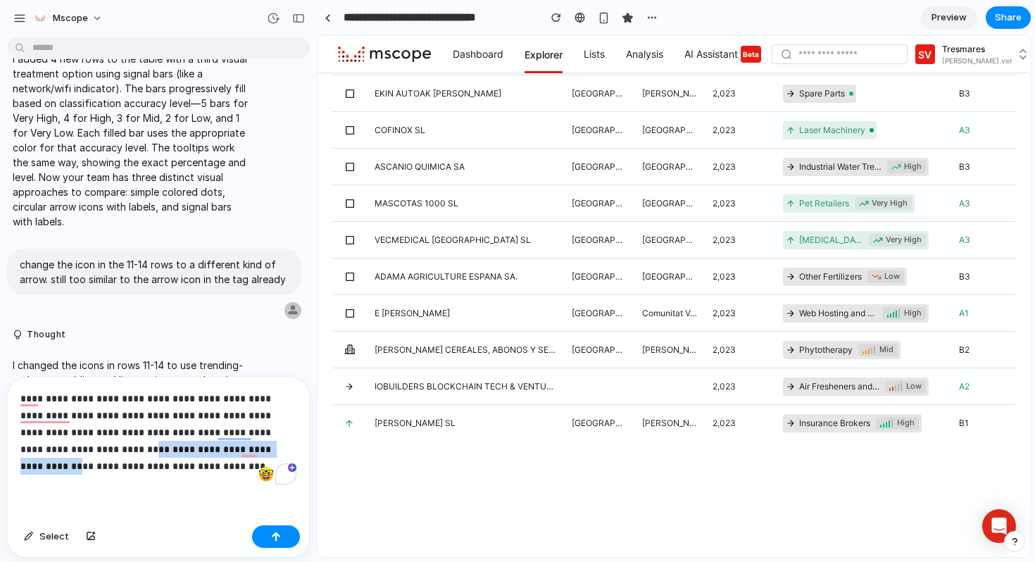
drag, startPoint x: 241, startPoint y: 451, endPoint x: 86, endPoint y: 445, distance: 155.0
click at [86, 446] on p "**********" at bounding box center [158, 432] width 276 height 84
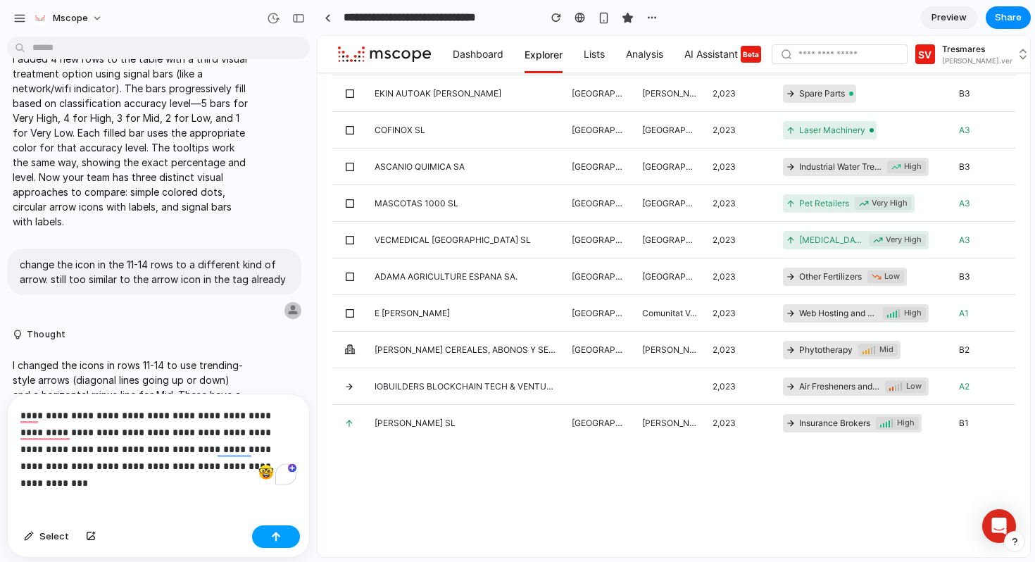
click at [282, 531] on button "button" at bounding box center [276, 536] width 48 height 23
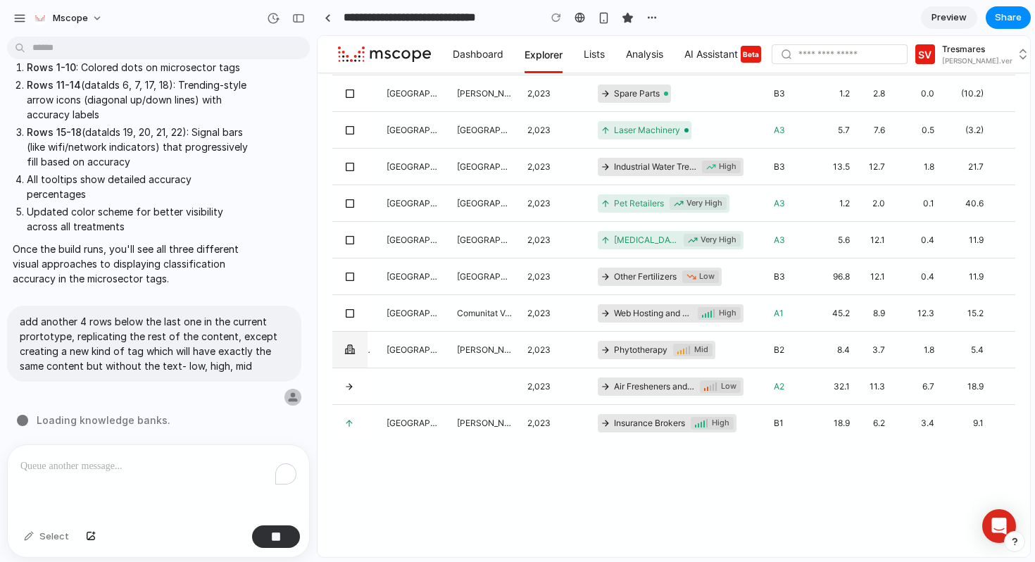
scroll to position [0, 194]
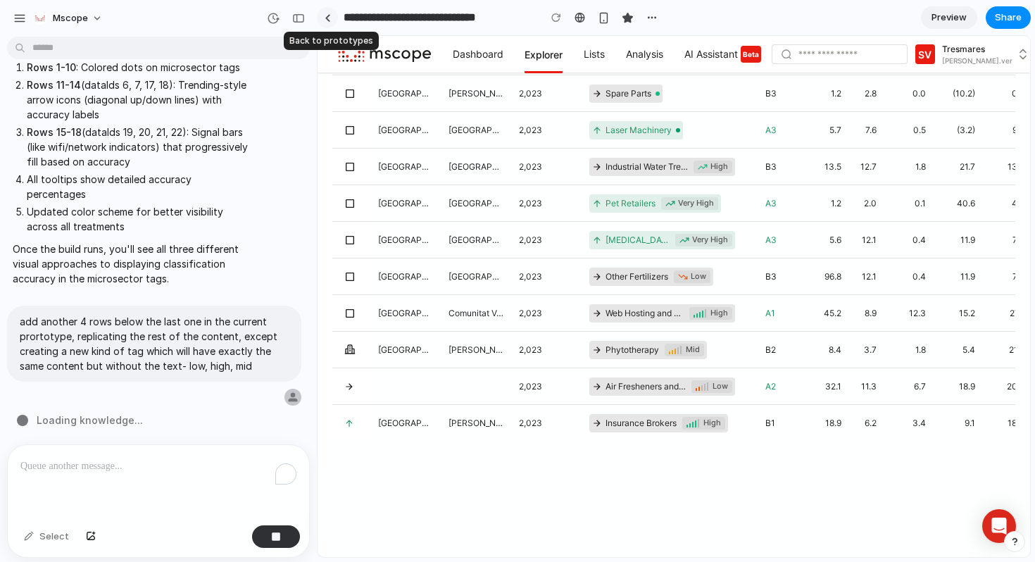
click at [326, 25] on link at bounding box center [327, 17] width 21 height 21
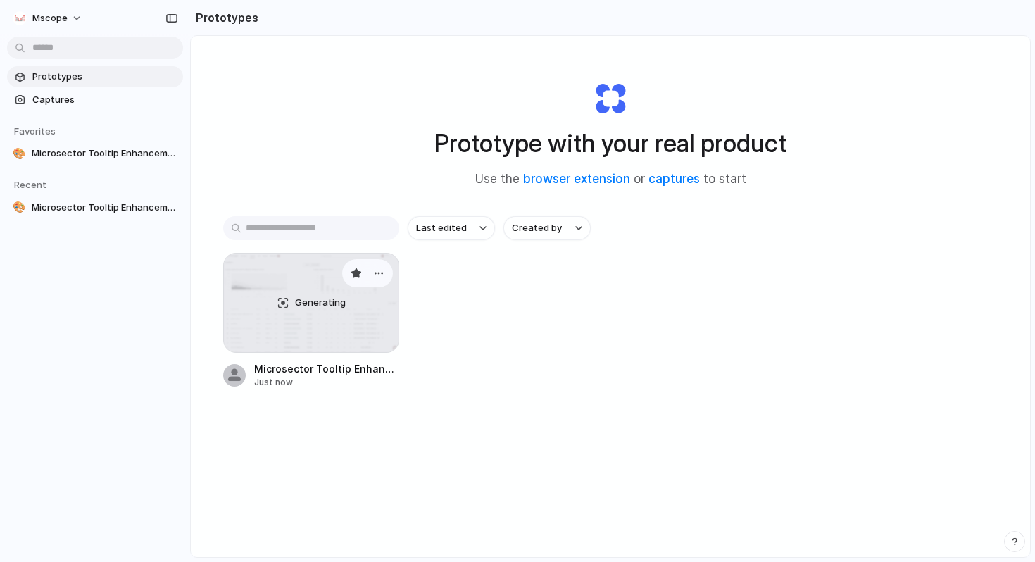
click at [346, 332] on div "Generating" at bounding box center [311, 302] width 175 height 99
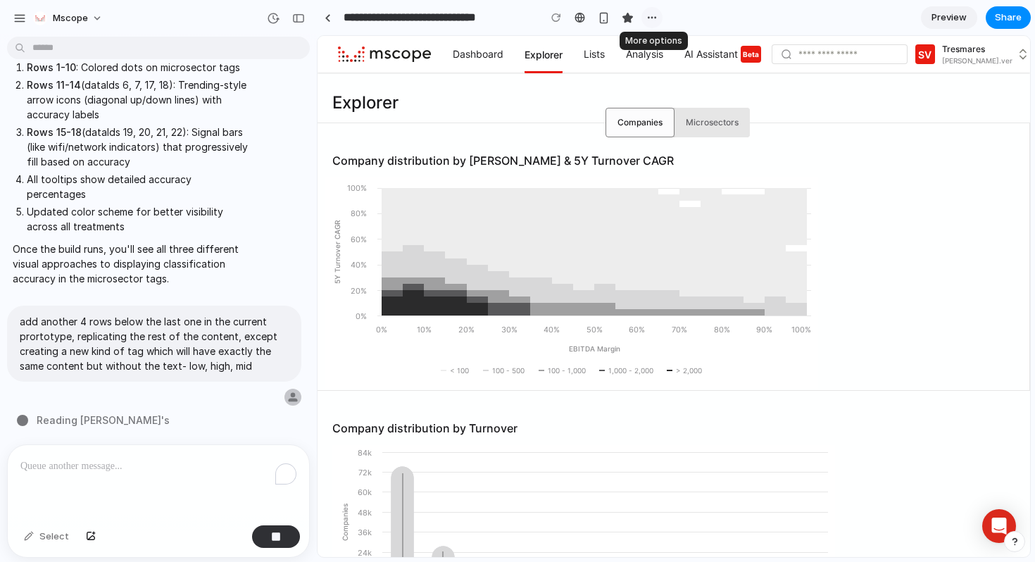
click at [648, 18] on div "button" at bounding box center [651, 17] width 11 height 11
click at [582, 19] on div "Duplicate Delete" at bounding box center [517, 281] width 1035 height 562
click at [327, 20] on div at bounding box center [328, 18] width 6 height 8
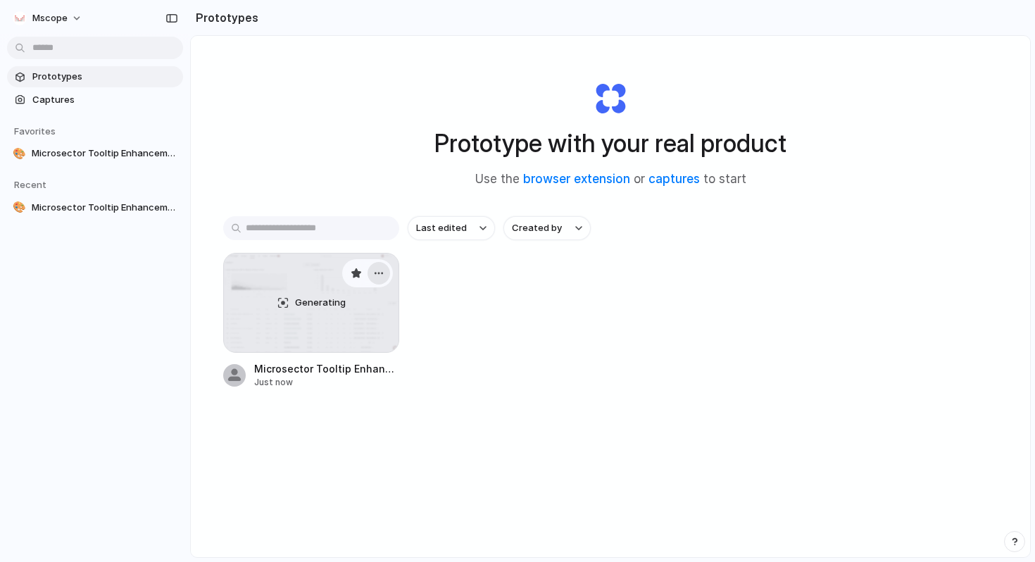
click at [376, 272] on div "button" at bounding box center [378, 273] width 11 height 11
click at [351, 305] on div "Generating" at bounding box center [311, 302] width 175 height 99
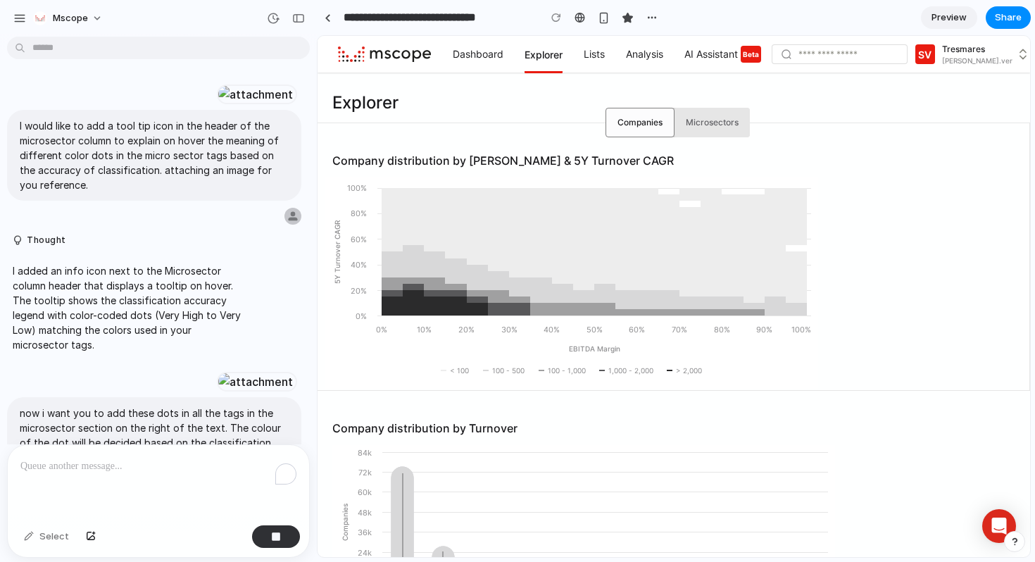
scroll to position [3674, 0]
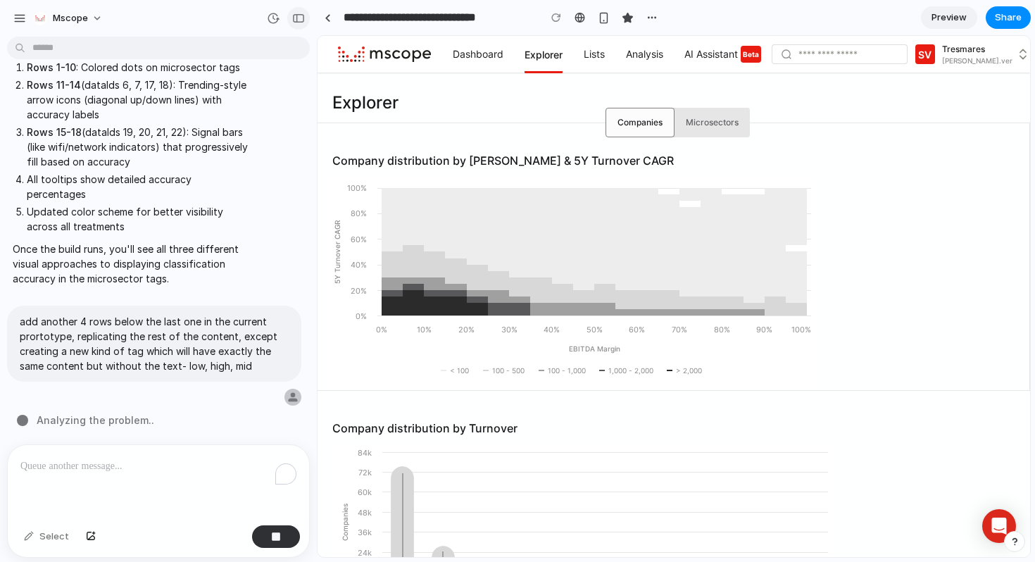
click at [294, 22] on div "button" at bounding box center [298, 18] width 13 height 10
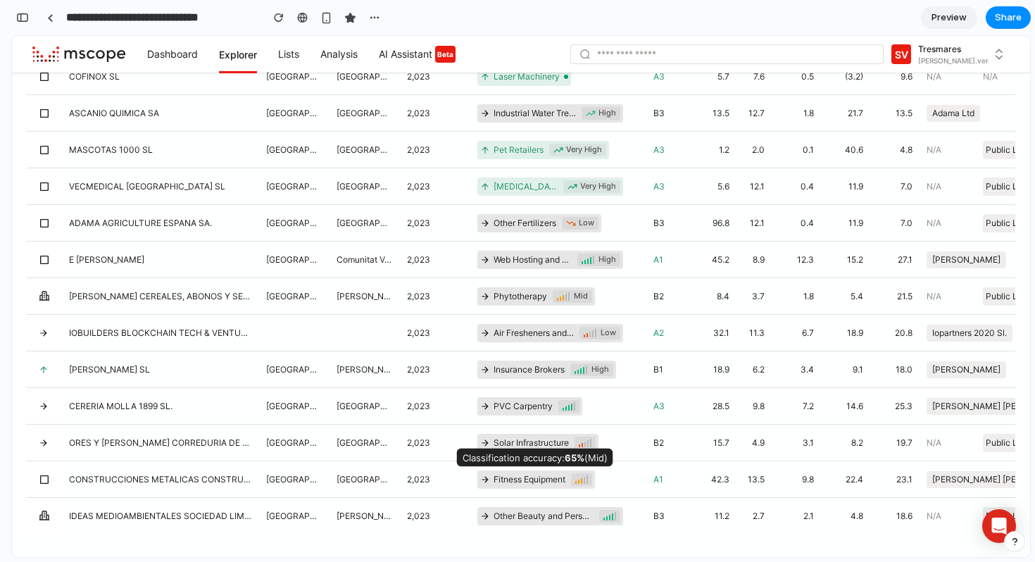
scroll to position [760, 0]
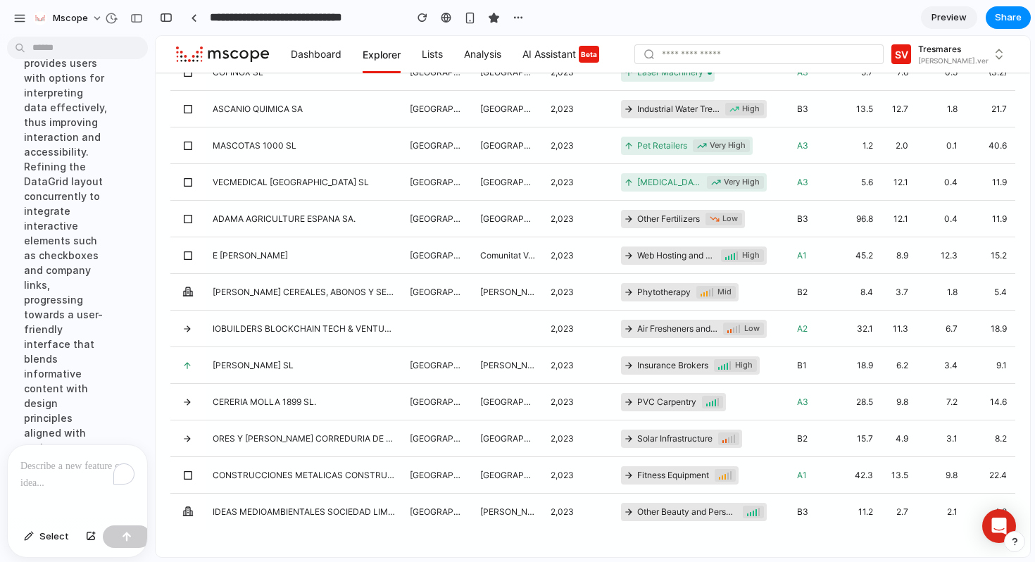
click at [27, 476] on div "To enrich screen reader interactions, please activate Accessibility in Grammarl…" at bounding box center [77, 482] width 139 height 75
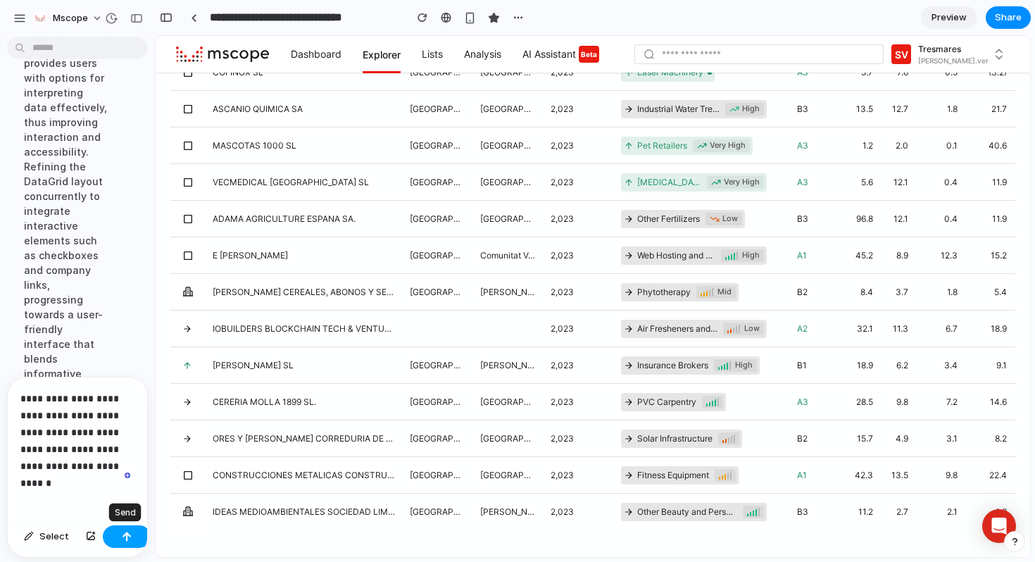
click at [138, 535] on button "button" at bounding box center [127, 536] width 48 height 23
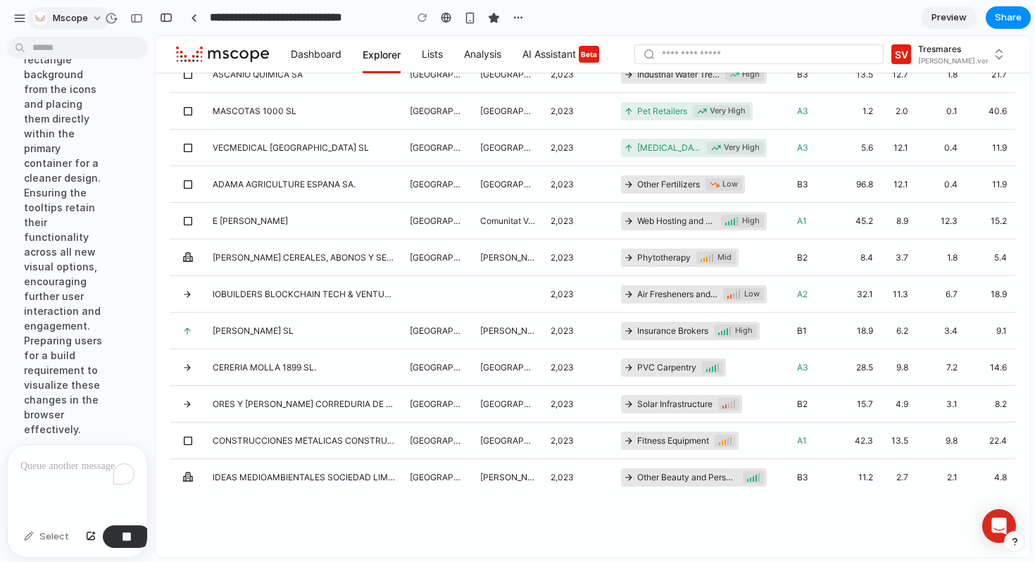
scroll to position [8217, 0]
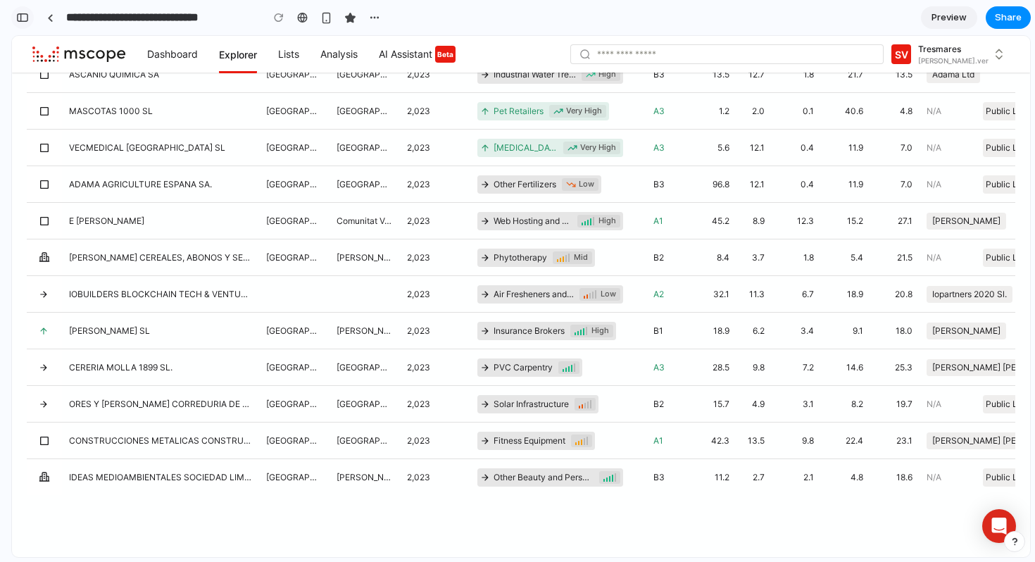
click at [29, 19] on button "button" at bounding box center [22, 17] width 23 height 23
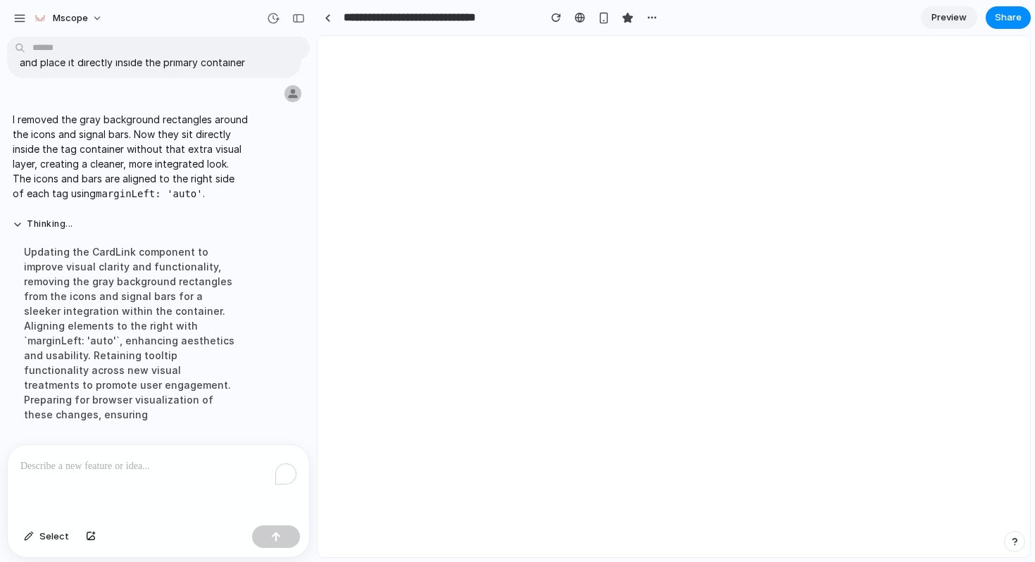
scroll to position [0, 0]
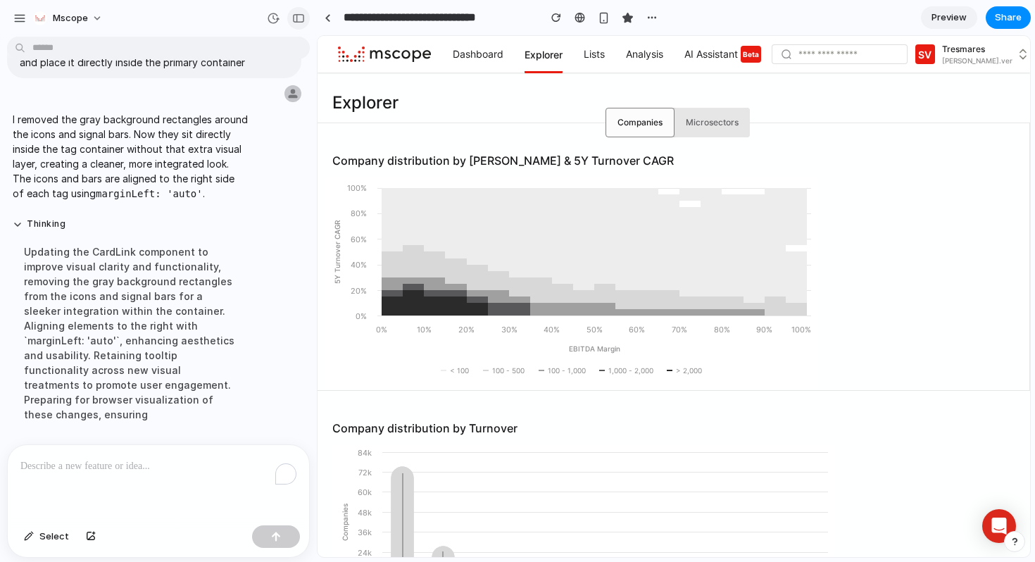
click at [299, 17] on div "button" at bounding box center [298, 18] width 13 height 10
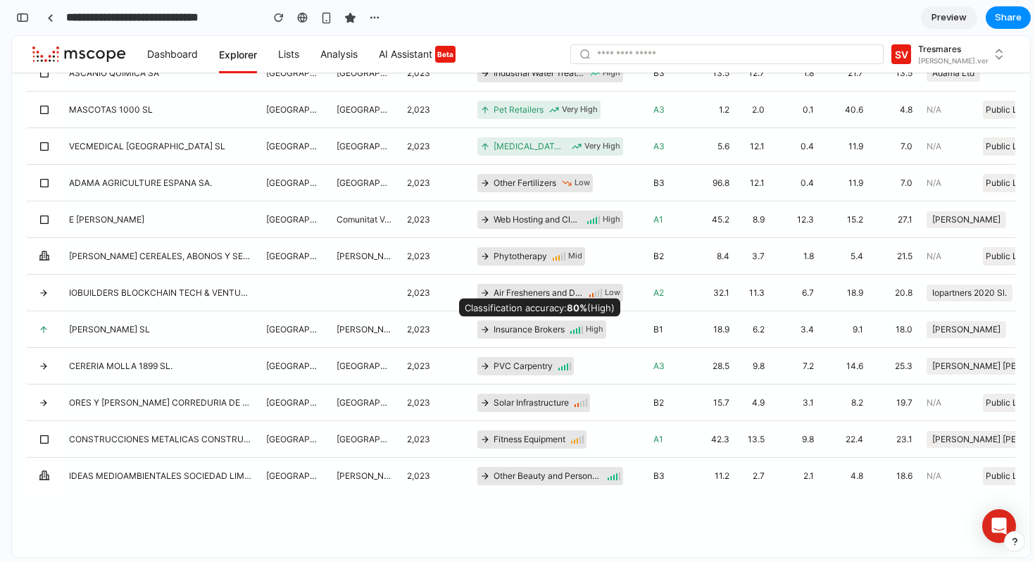
scroll to position [798, 0]
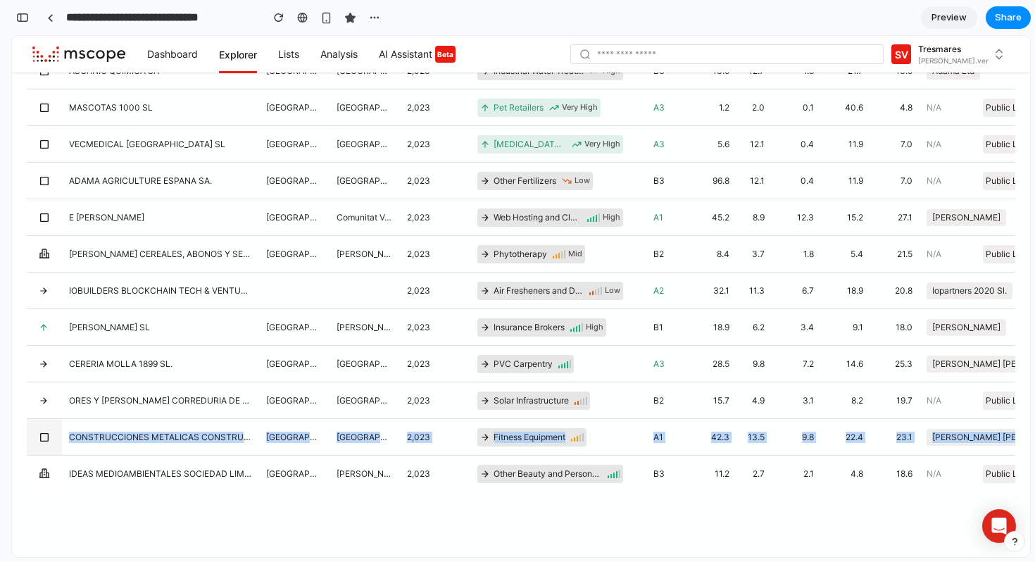
drag, startPoint x: 93, startPoint y: 462, endPoint x: 99, endPoint y: 424, distance: 38.5
click at [99, 424] on div "INGENIERIA CONTROL MICROPROCESADORES SA [GEOGRAPHIC_DATA] [GEOGRAPHIC_DATA] 2,0…" at bounding box center [800, 88] width 1547 height 805
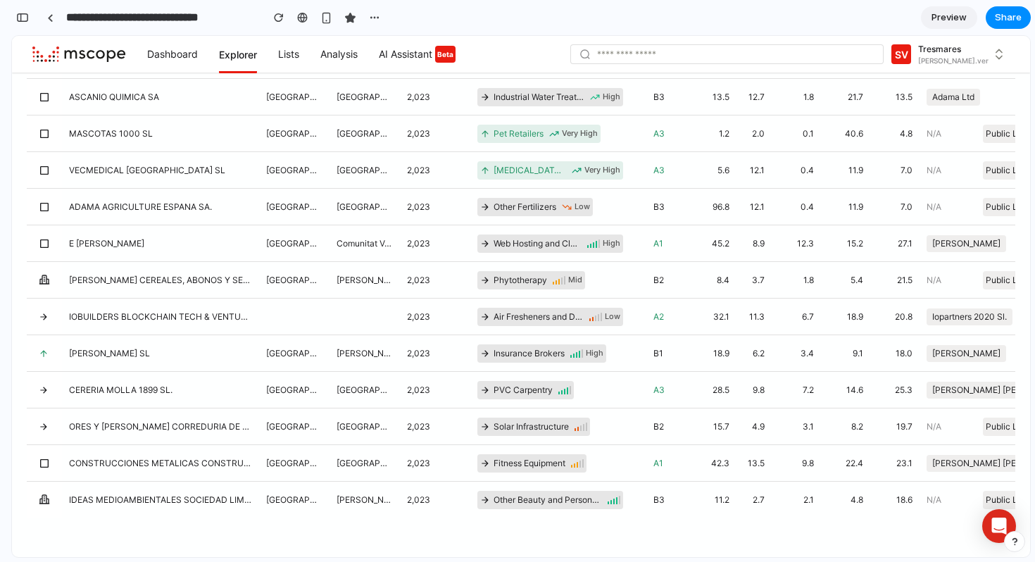
scroll to position [770, 0]
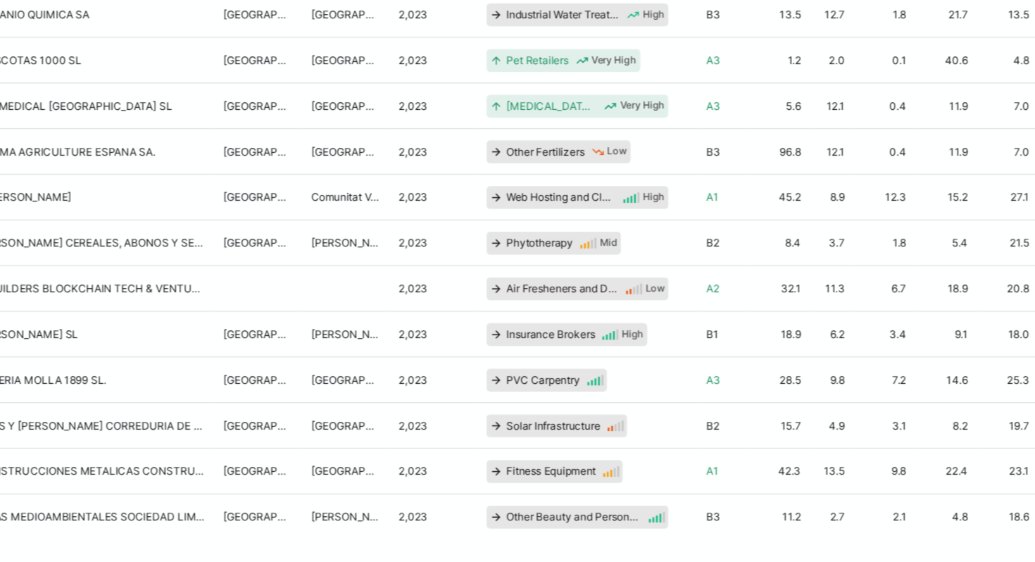
drag, startPoint x: 624, startPoint y: 268, endPoint x: 608, endPoint y: 272, distance: 16.7
click at [609, 272] on div "18.9" at bounding box center [606, 255] width 49 height 37
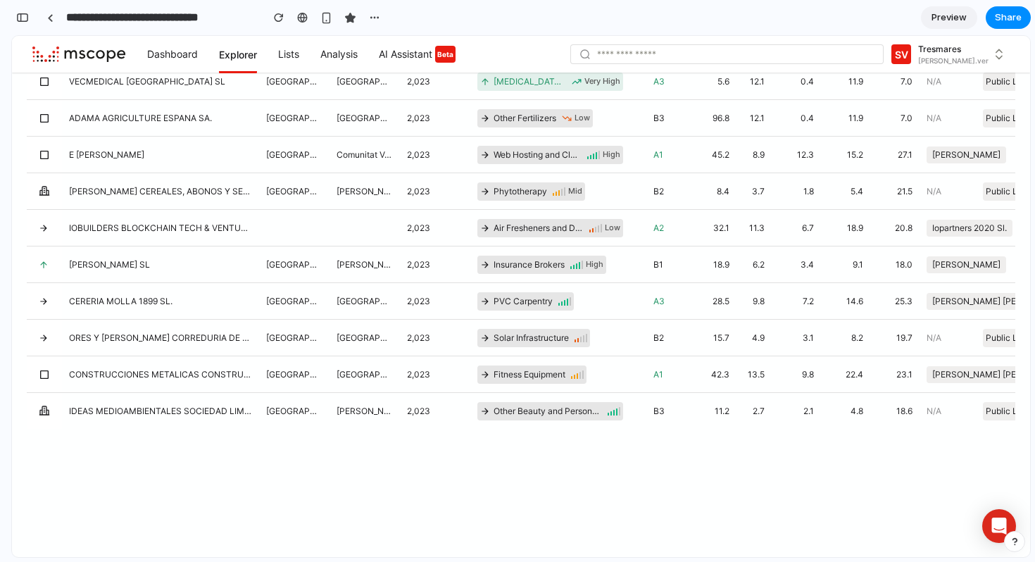
scroll to position [993, 0]
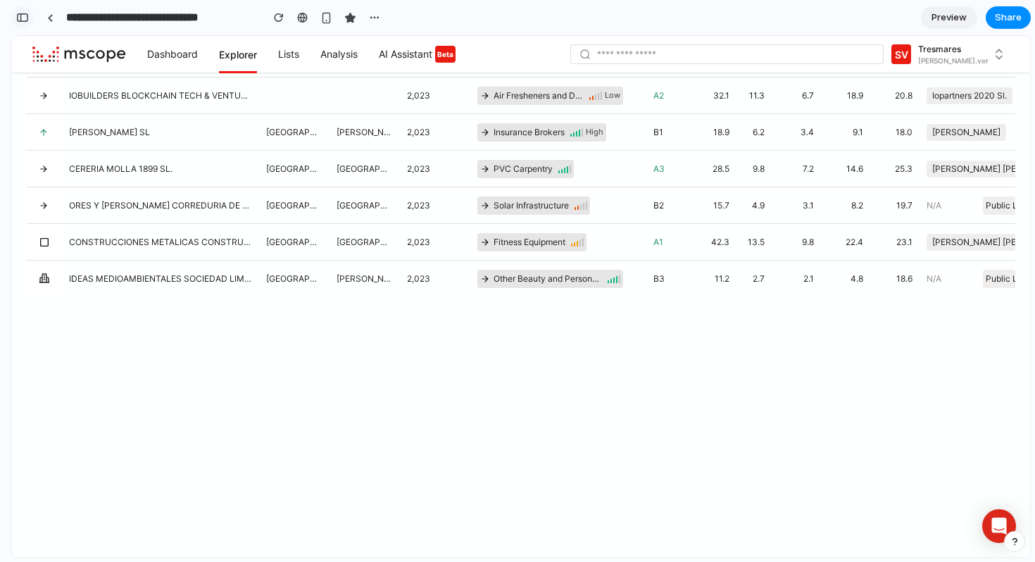
click at [29, 16] on button "button" at bounding box center [22, 17] width 23 height 23
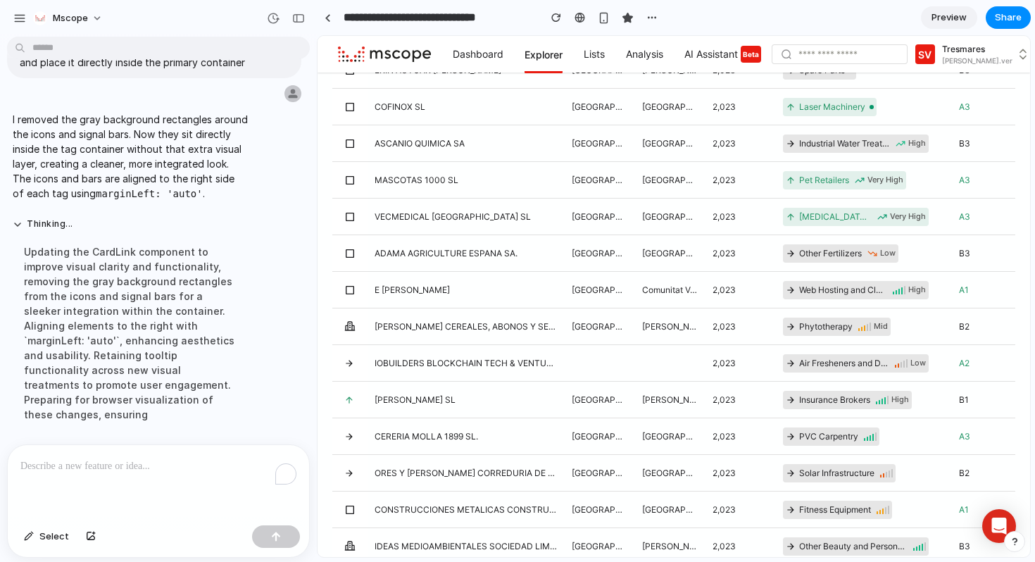
scroll to position [1261, 0]
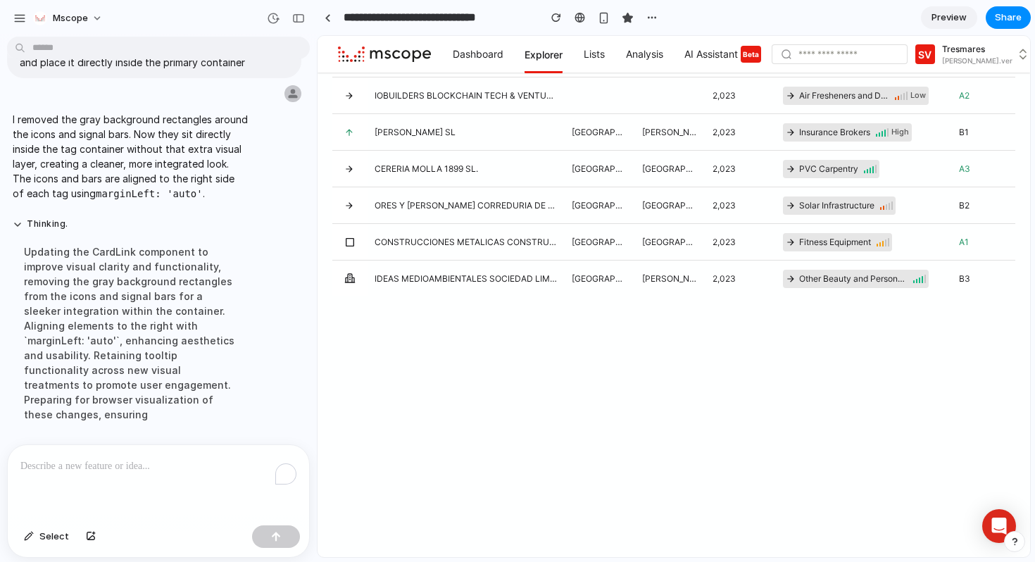
click at [149, 472] on p "To enrich screen reader interactions, please activate Accessibility in Grammarl…" at bounding box center [158, 466] width 276 height 17
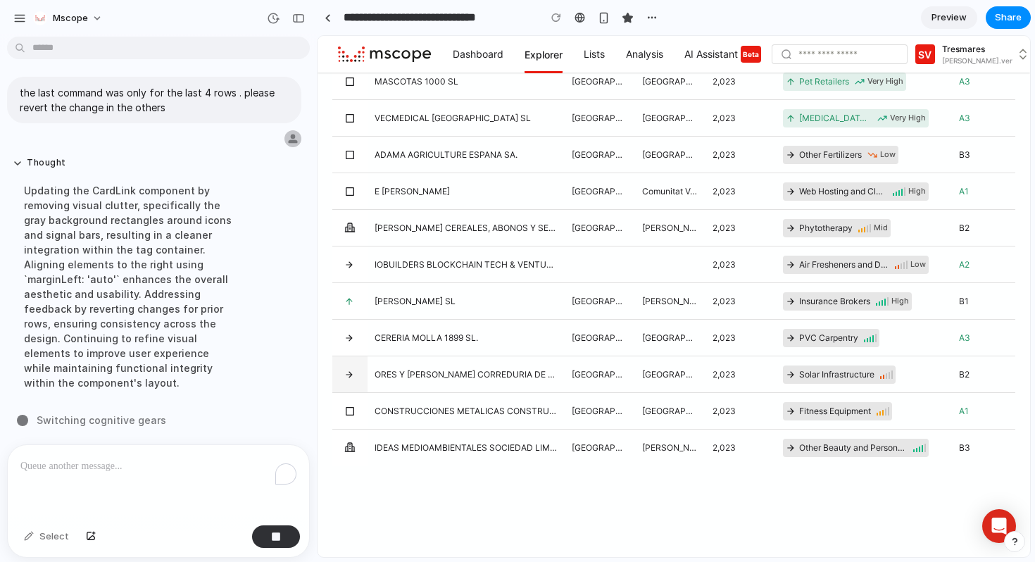
scroll to position [1096, 0]
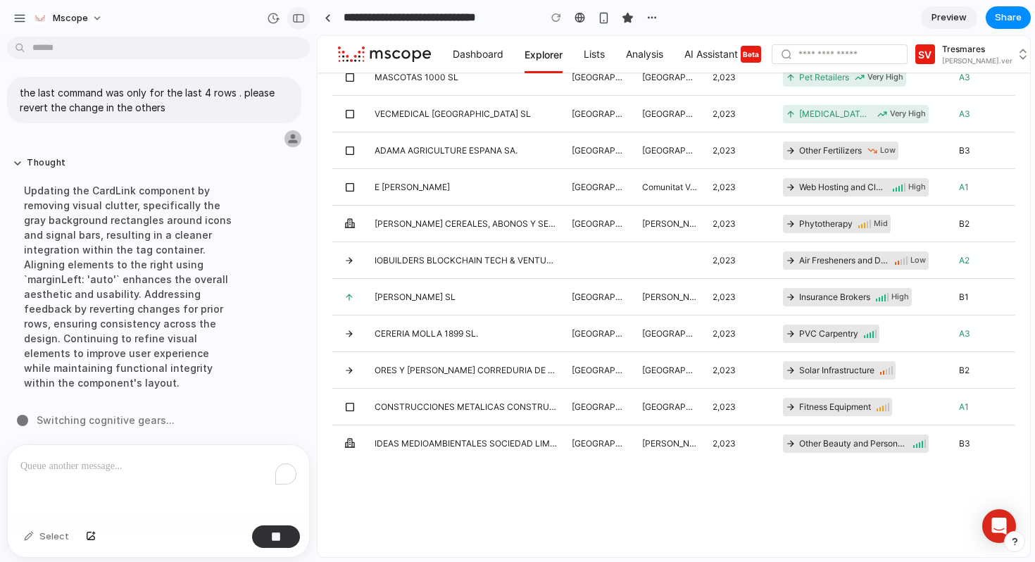
click at [299, 12] on button "button" at bounding box center [298, 18] width 23 height 23
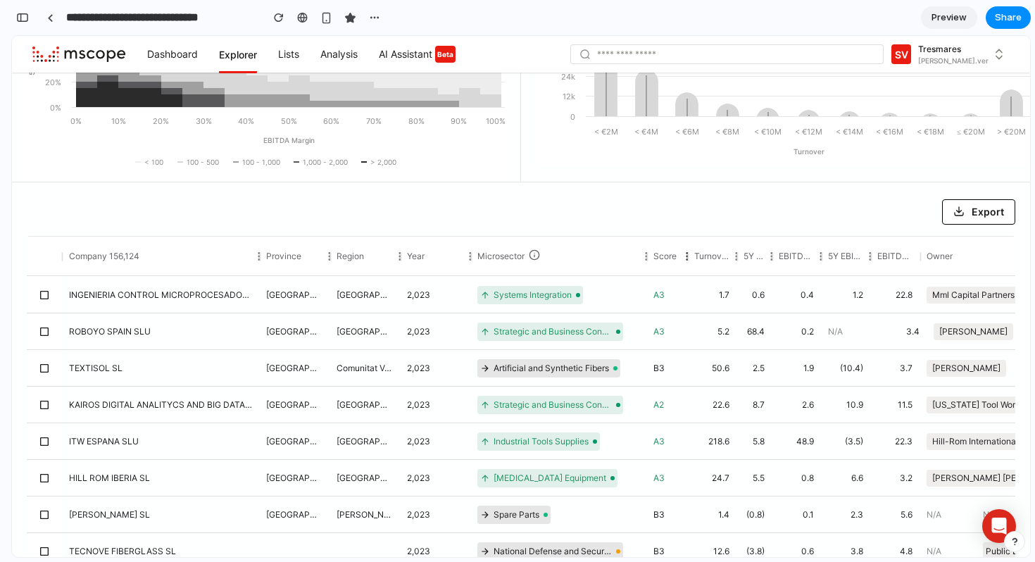
scroll to position [227, 0]
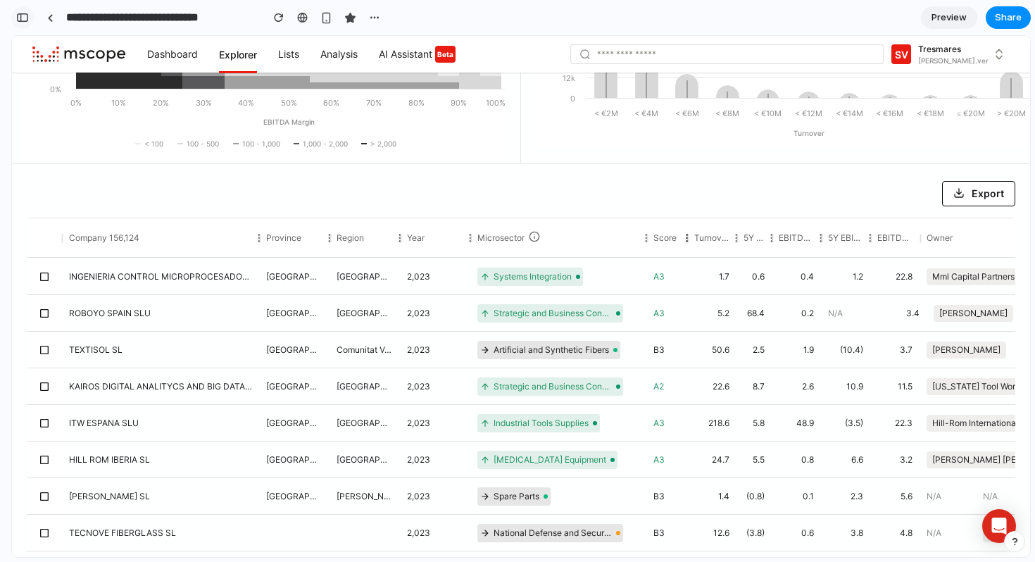
click at [26, 23] on button "button" at bounding box center [22, 17] width 23 height 23
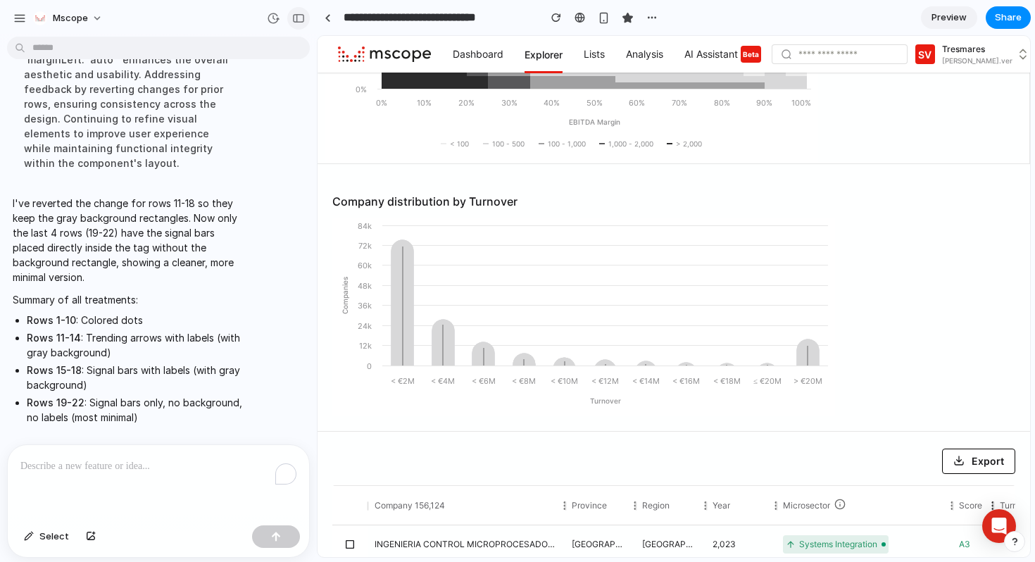
click at [299, 21] on div "button" at bounding box center [298, 18] width 13 height 10
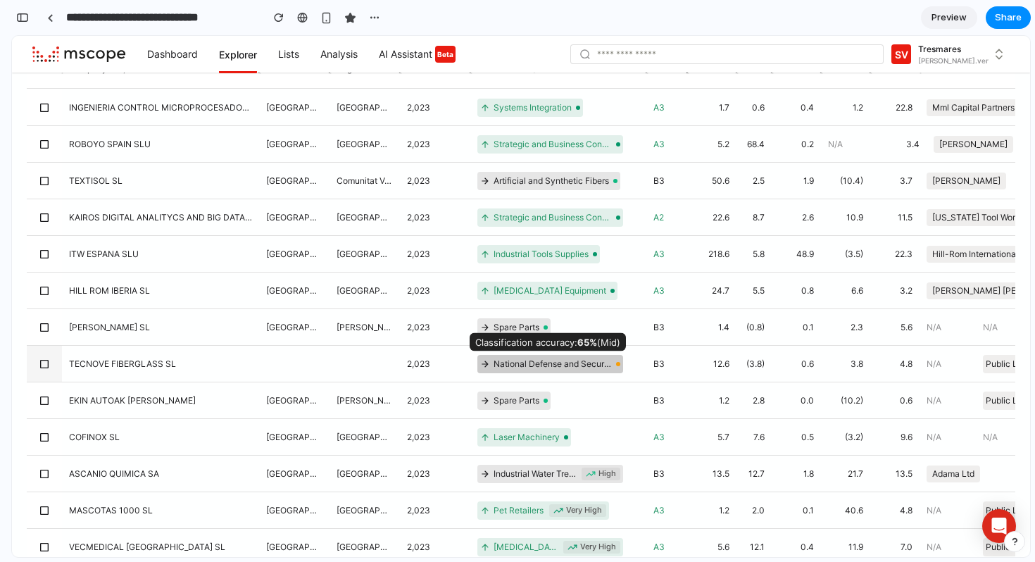
scroll to position [400, 0]
